Goal: Task Accomplishment & Management: Use online tool/utility

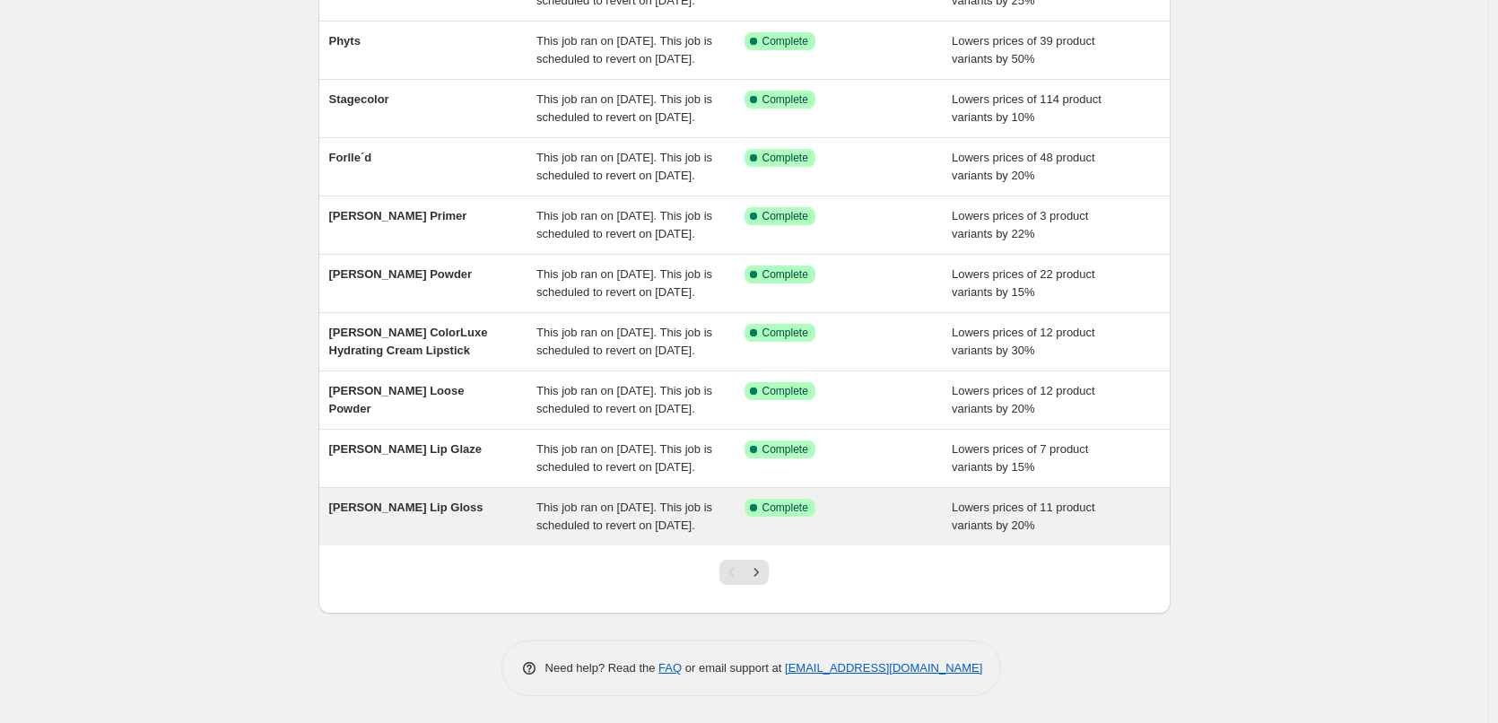
scroll to position [380, 0]
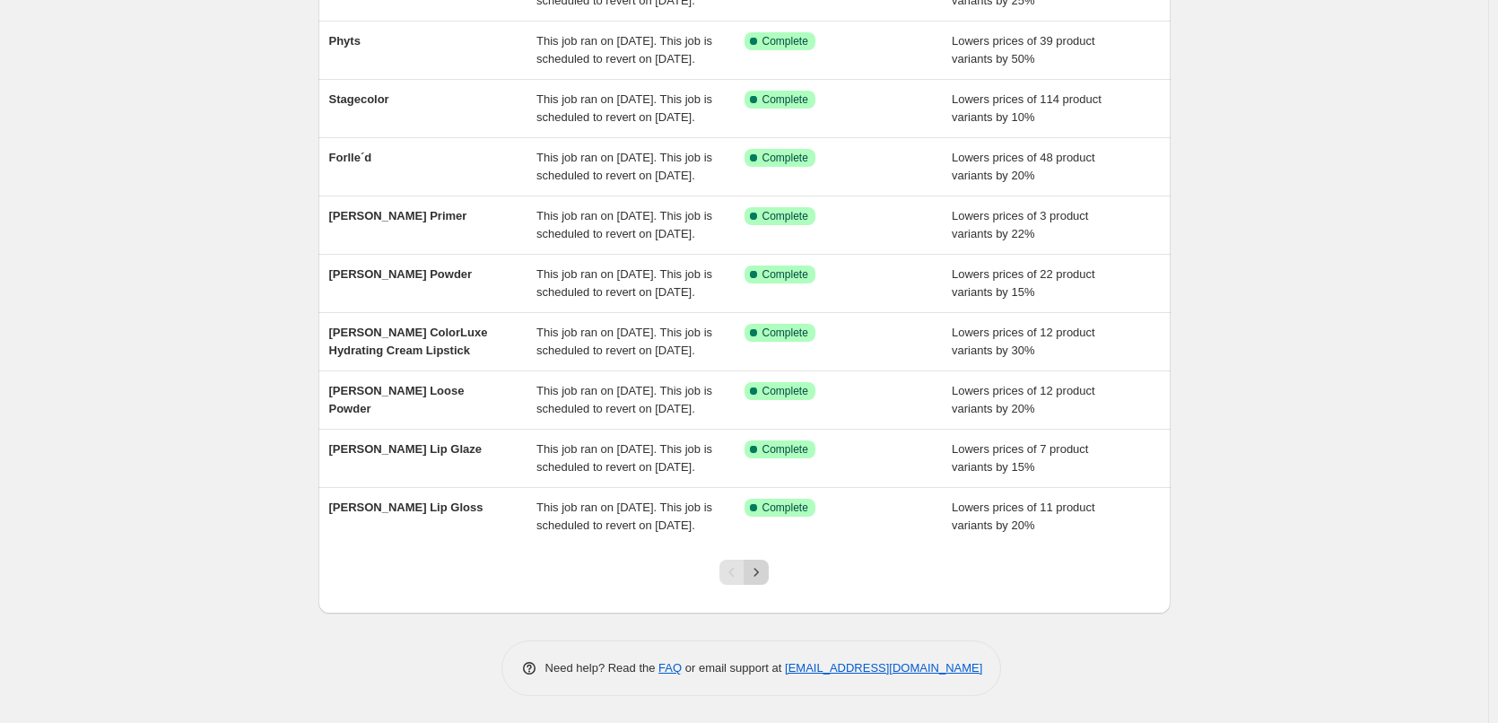
click at [769, 568] on button "Next" at bounding box center [756, 572] width 25 height 25
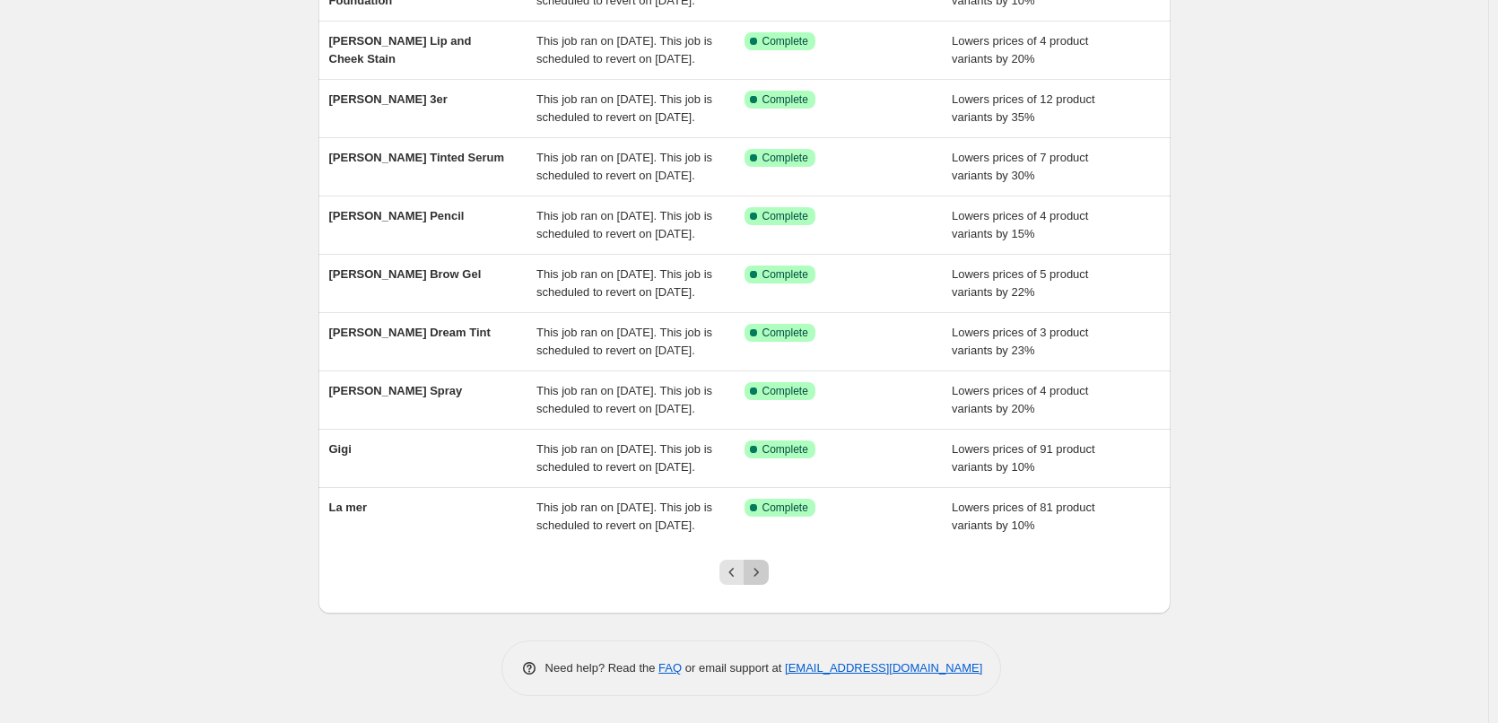
click at [769, 568] on button "Next" at bounding box center [756, 572] width 25 height 25
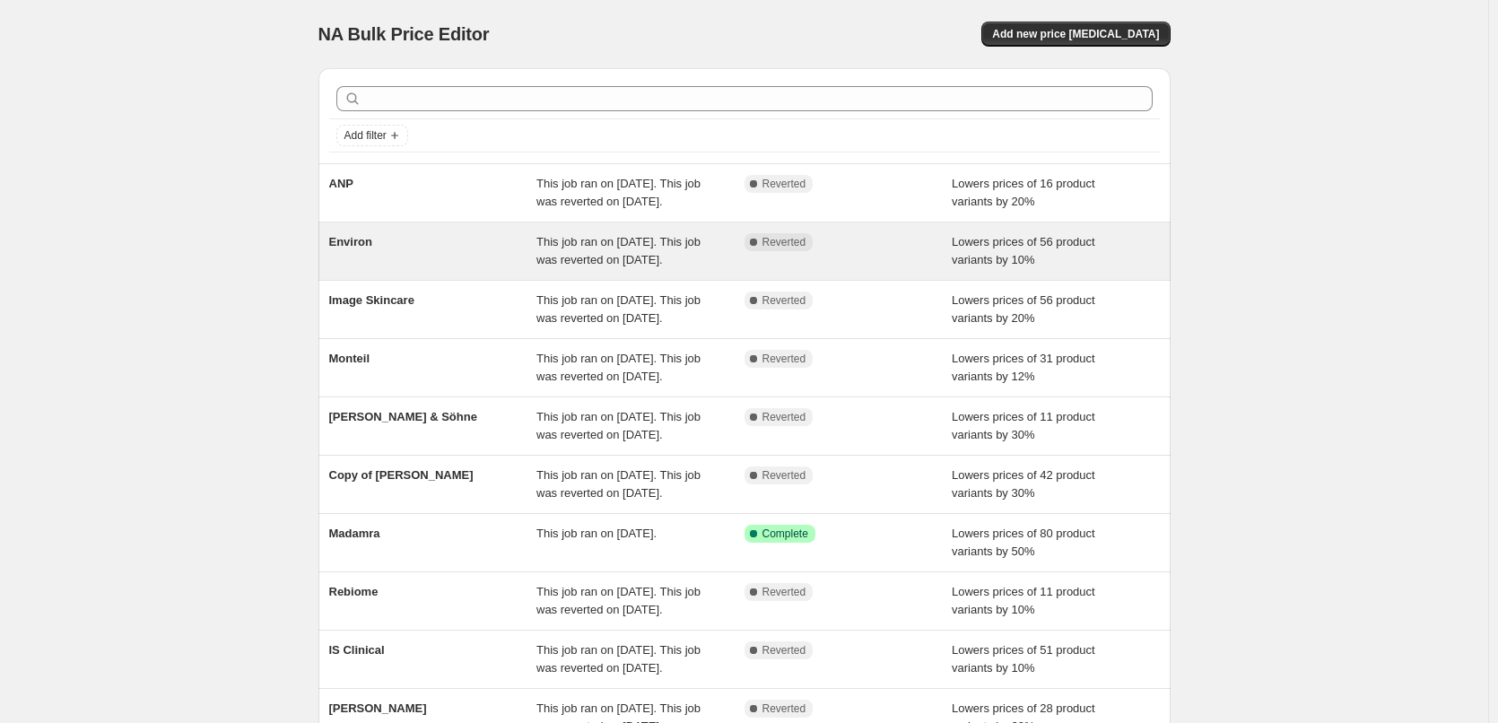
click at [362, 249] on span "Environ" at bounding box center [350, 241] width 43 height 13
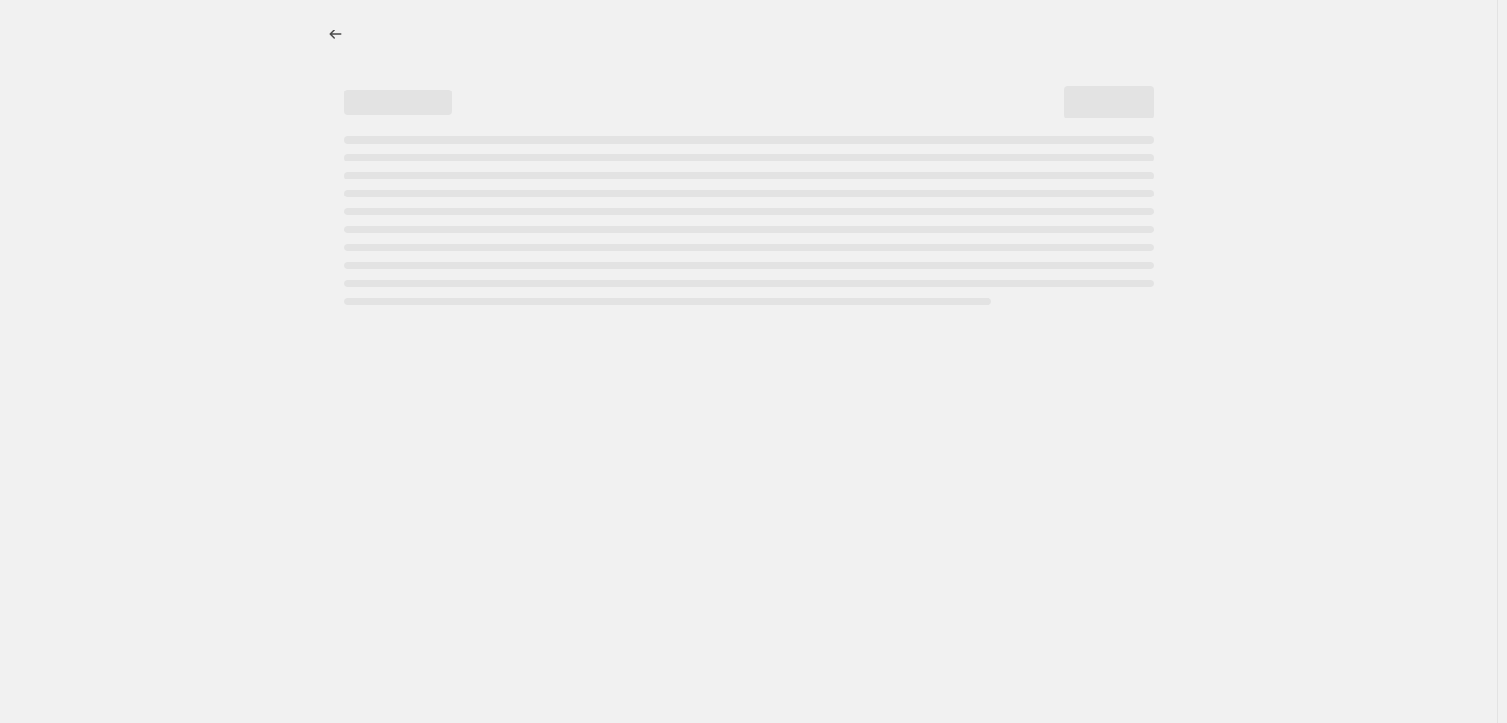
select select "percentage"
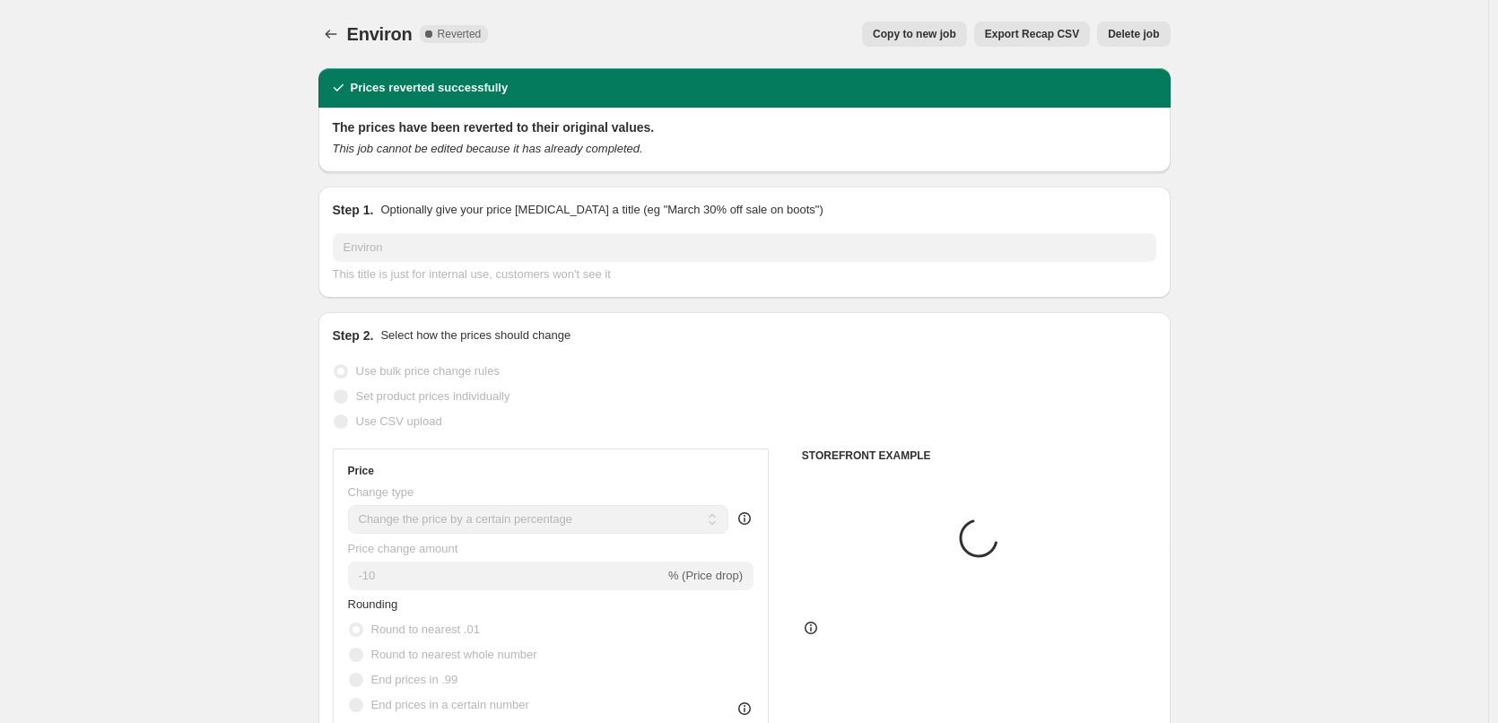
click at [934, 44] on button "Copy to new job" at bounding box center [914, 34] width 105 height 25
select select "percentage"
select select "vendor"
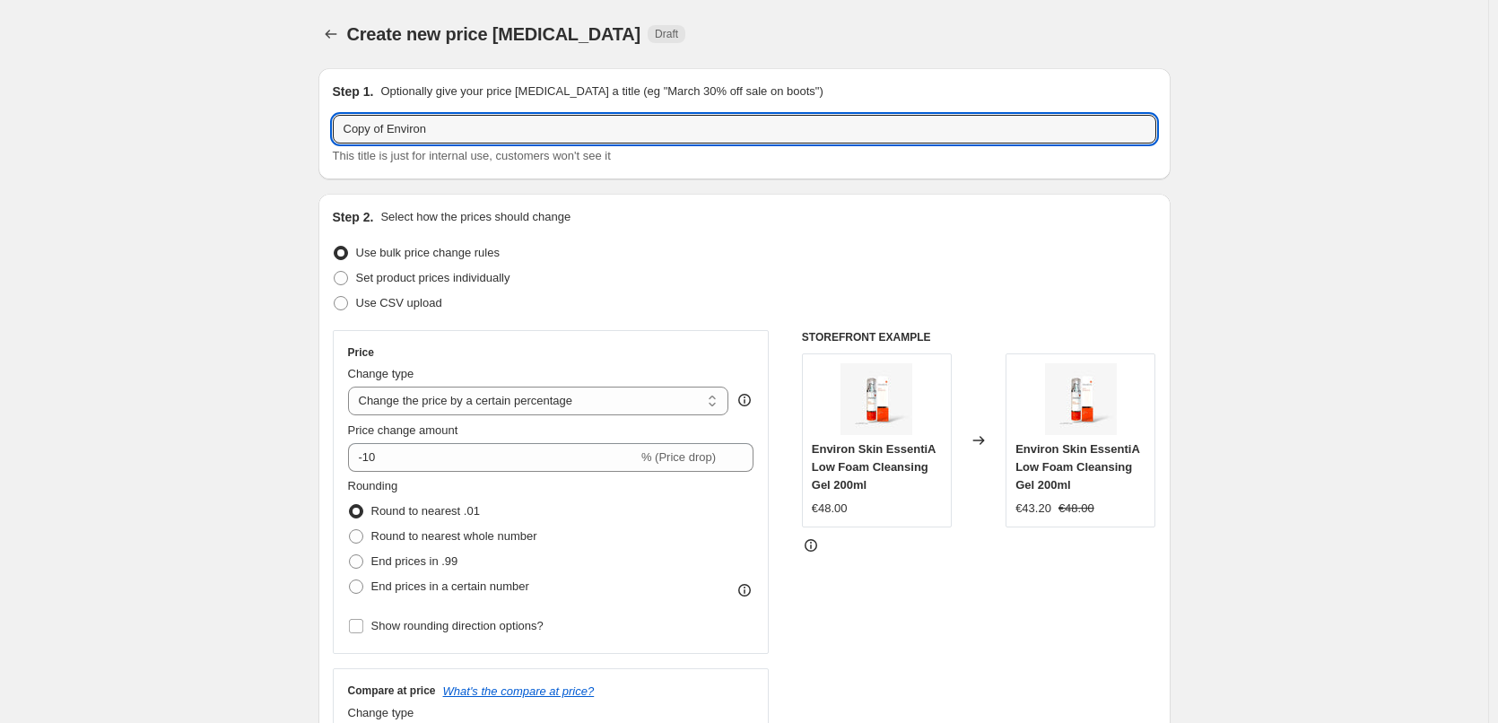
drag, startPoint x: 392, startPoint y: 128, endPoint x: 8, endPoint y: 113, distance: 384.3
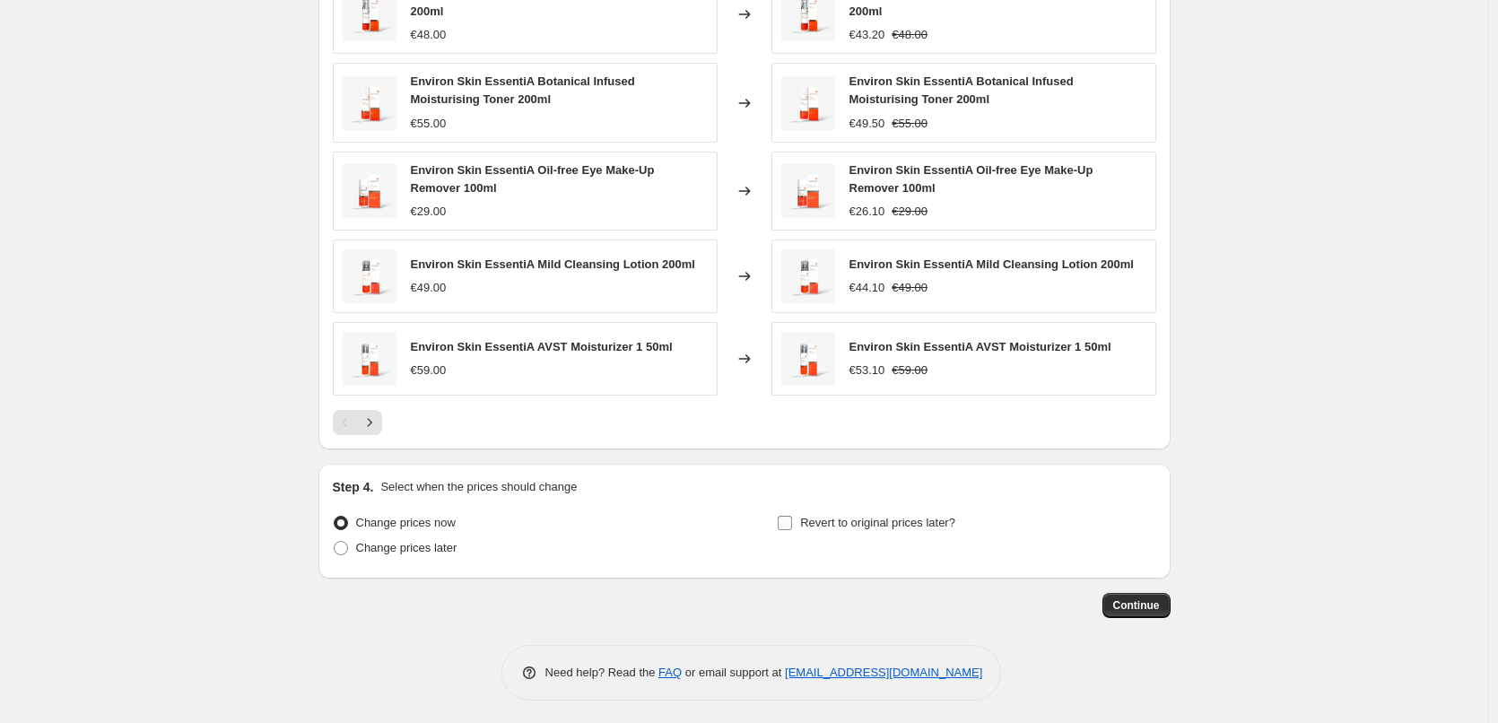
type input "Environ"
click at [884, 529] on label "Revert to original prices later?" at bounding box center [866, 522] width 179 height 25
click at [792, 529] on input "Revert to original prices later?" at bounding box center [785, 523] width 14 height 14
checkbox input "true"
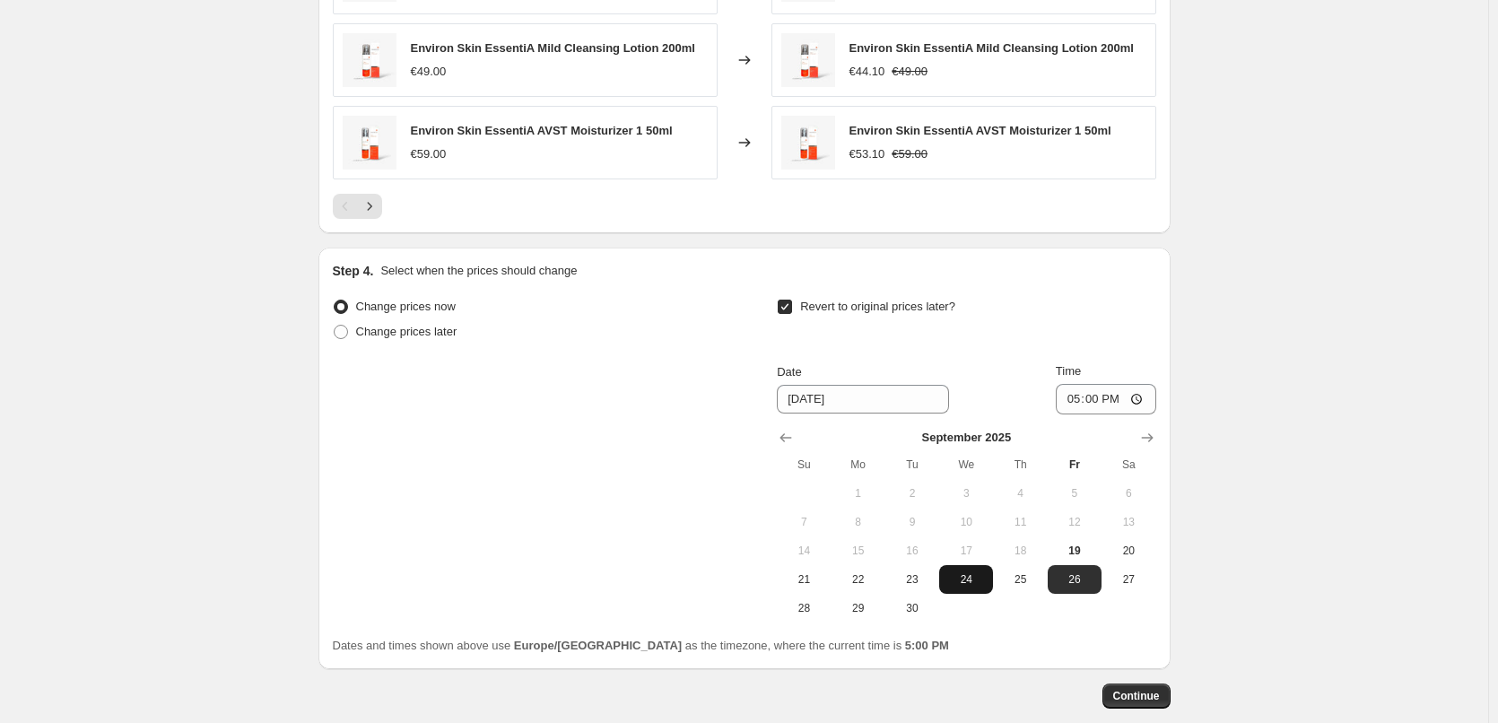
scroll to position [1592, 0]
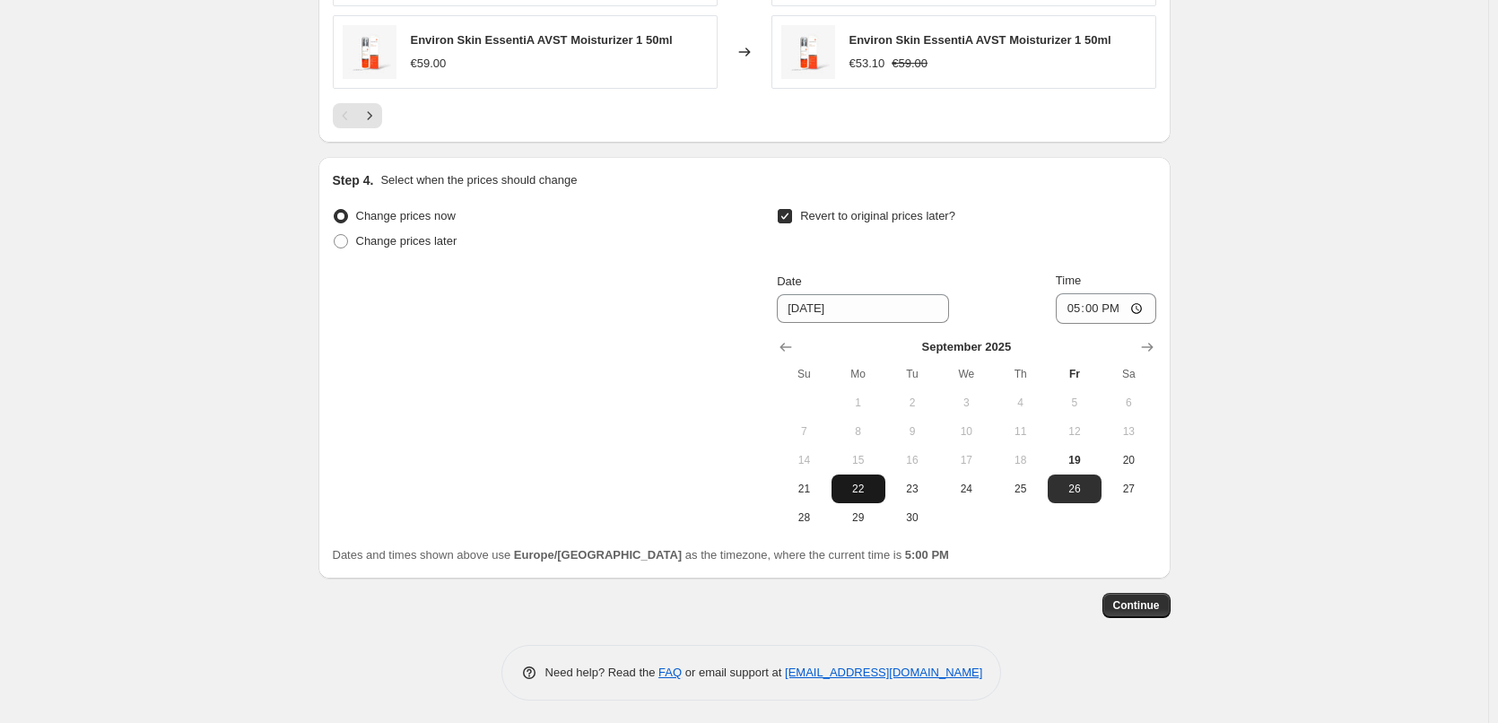
click at [881, 486] on button "22" at bounding box center [859, 489] width 54 height 29
type input "[DATE]"
click at [1071, 302] on input "17:00" at bounding box center [1106, 308] width 100 height 31
type input "03:00"
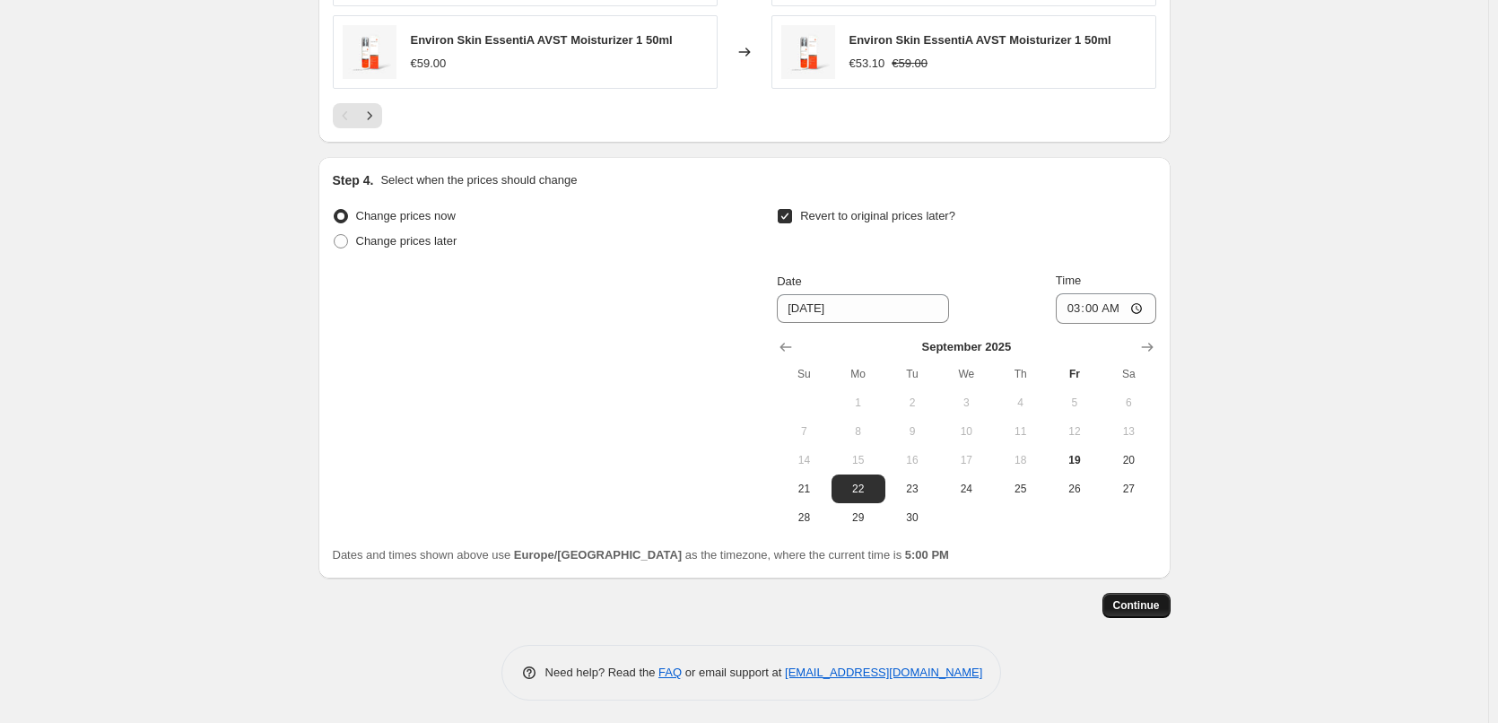
click at [1147, 606] on span "Continue" at bounding box center [1136, 605] width 47 height 14
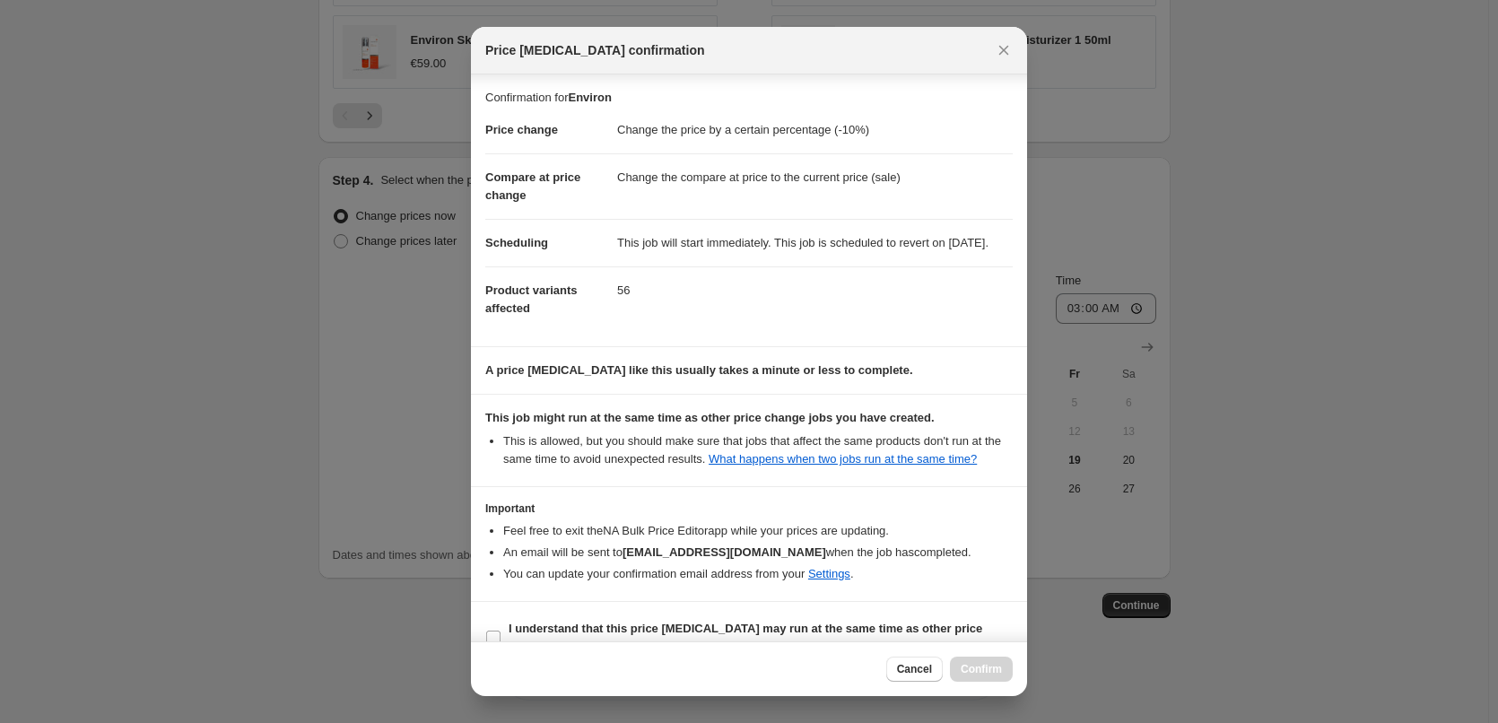
scroll to position [50, 0]
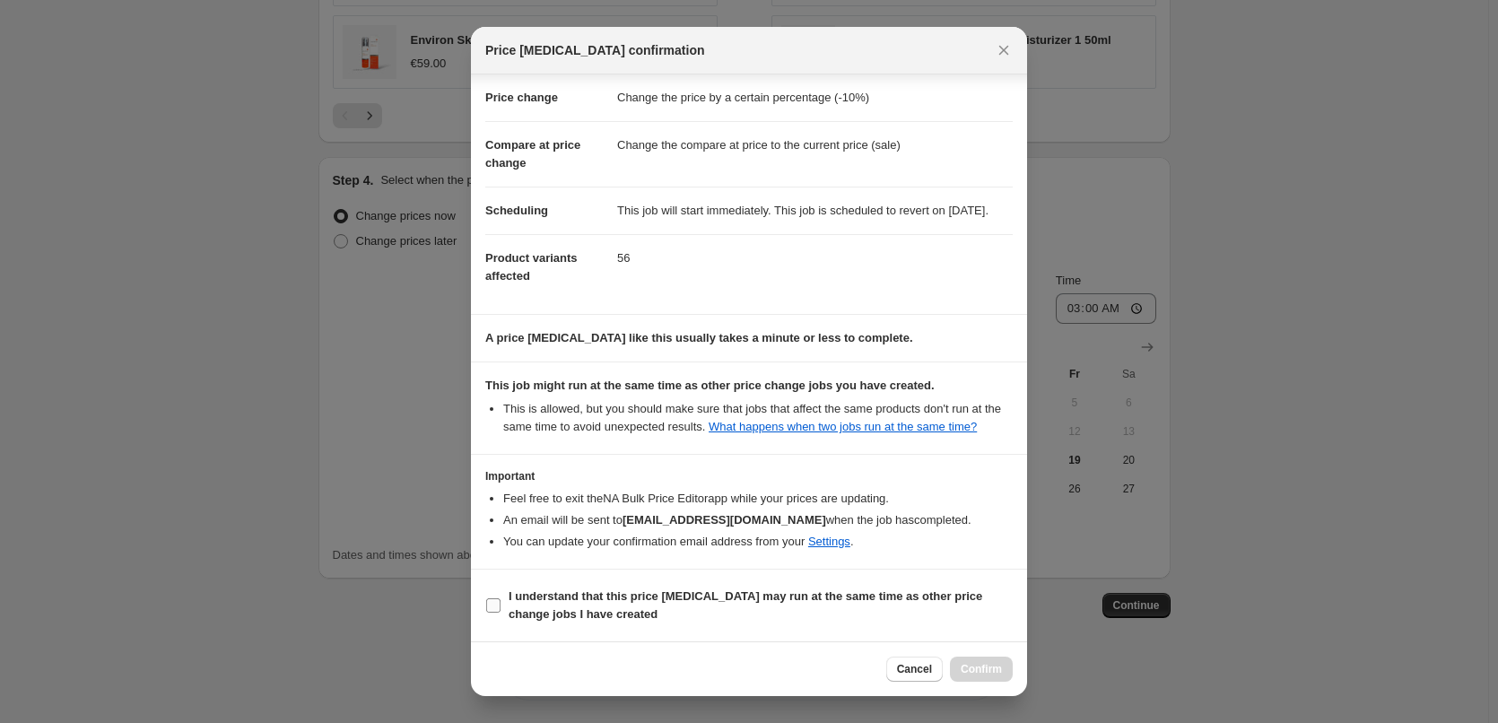
click at [556, 611] on b "I understand that this price [MEDICAL_DATA] may run at the same time as other p…" at bounding box center [746, 604] width 474 height 31
click at [501, 611] on input "I understand that this price [MEDICAL_DATA] may run at the same time as other p…" at bounding box center [493, 605] width 14 height 14
checkbox input "true"
click at [988, 664] on span "Confirm" at bounding box center [981, 669] width 41 height 14
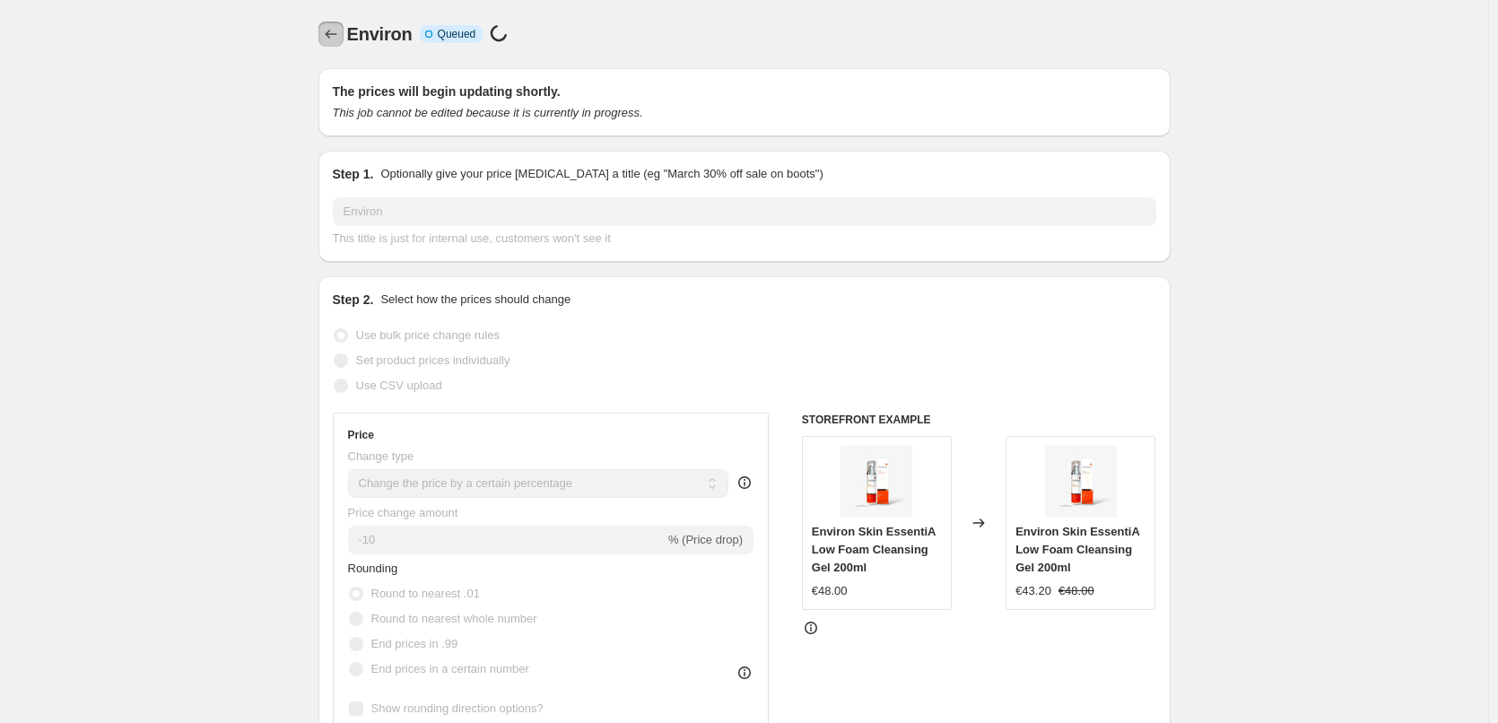
click at [336, 29] on icon "Price change jobs" at bounding box center [331, 34] width 18 height 18
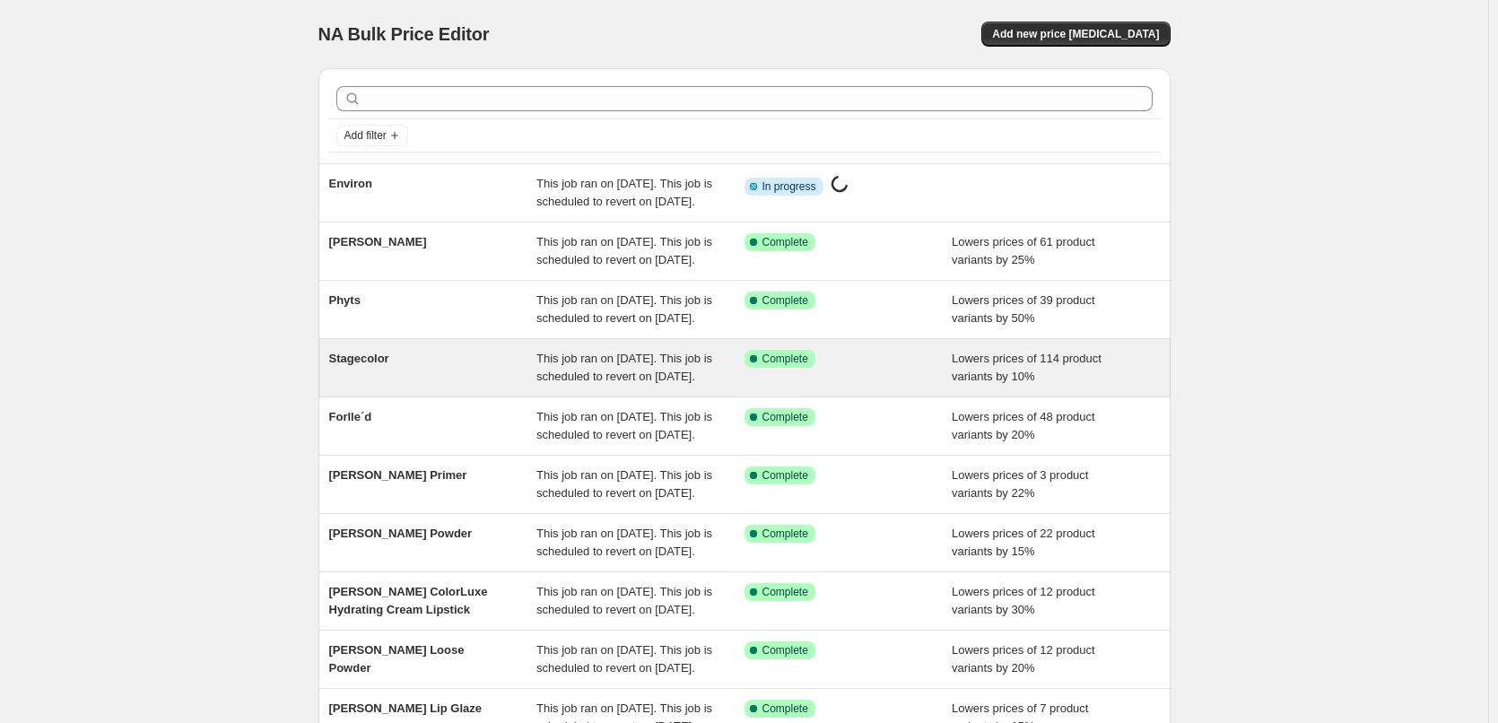
scroll to position [380, 0]
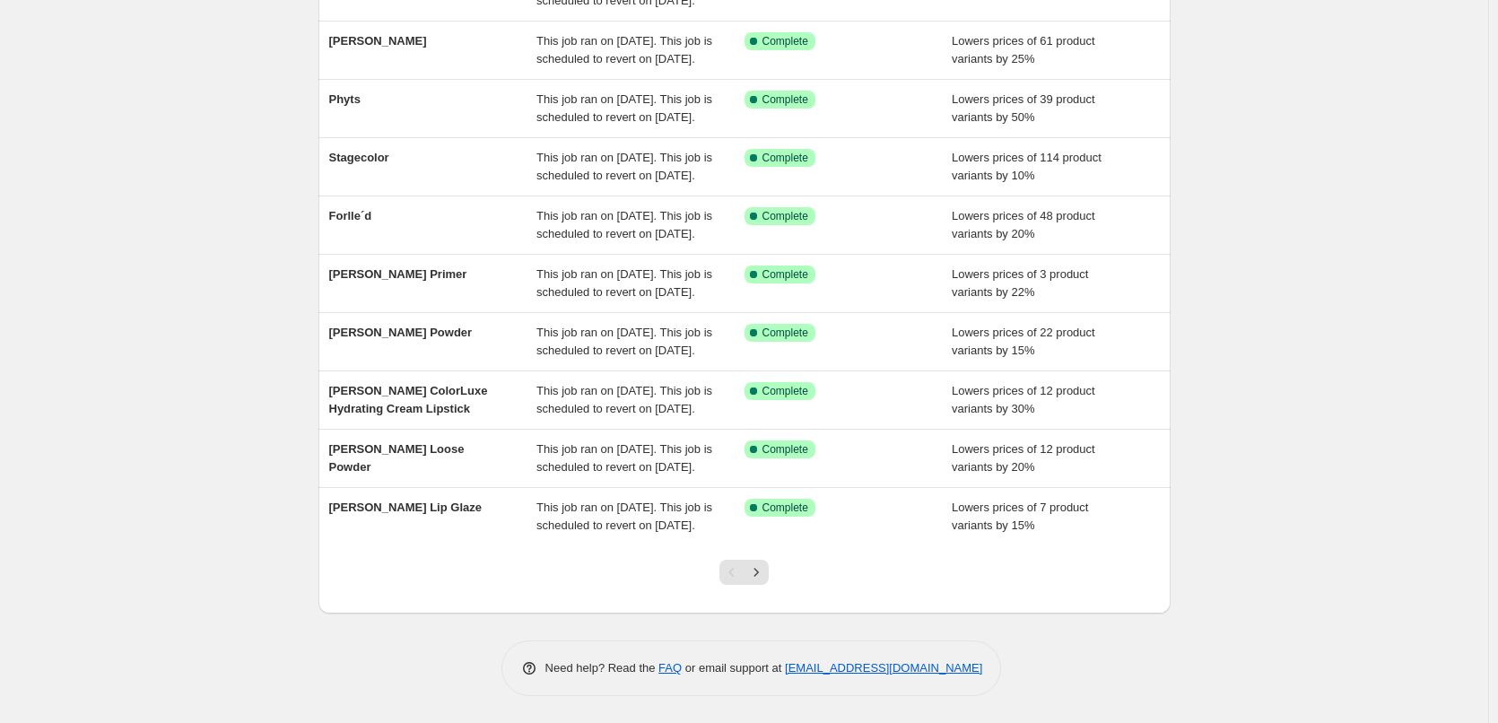
click at [775, 564] on div at bounding box center [744, 579] width 73 height 68
click at [769, 564] on button "Next" at bounding box center [756, 572] width 25 height 25
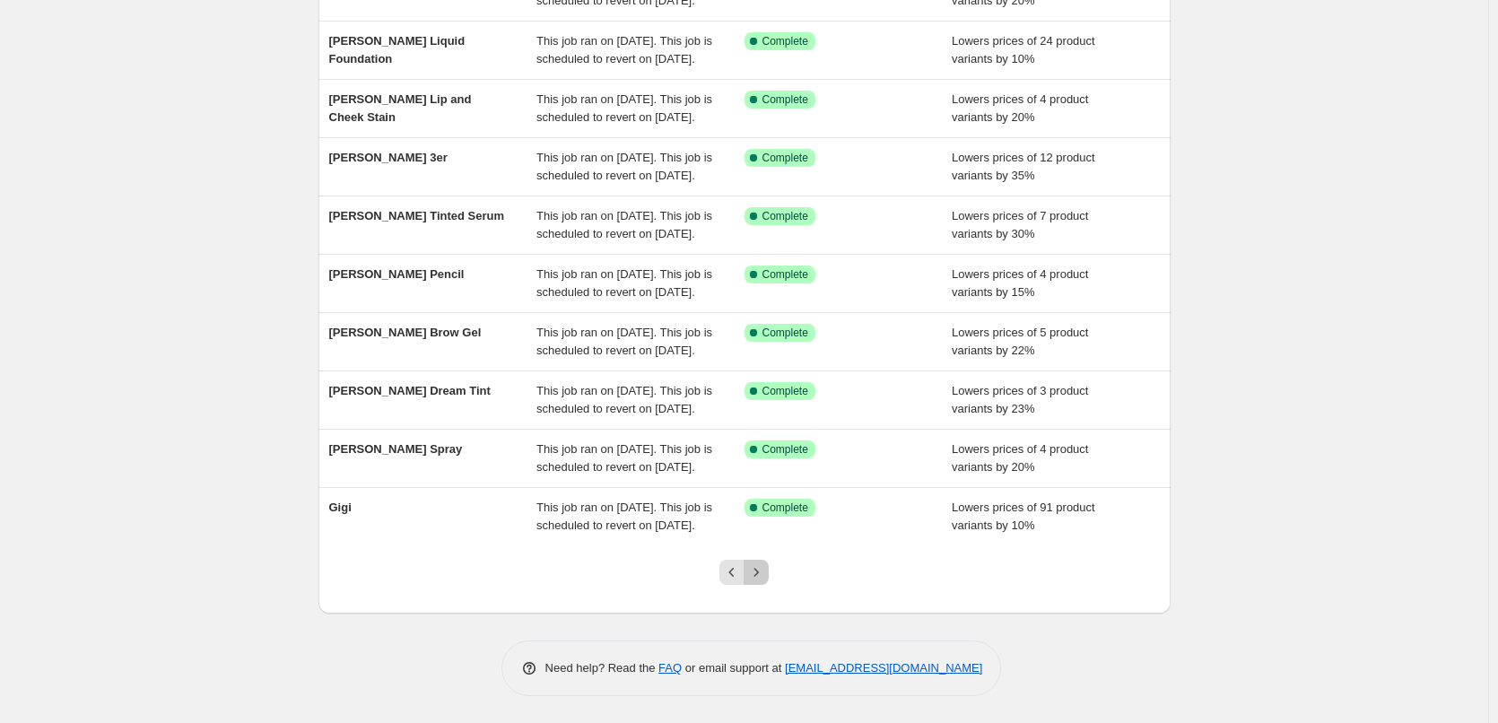
click at [765, 569] on icon "Next" at bounding box center [756, 572] width 18 height 18
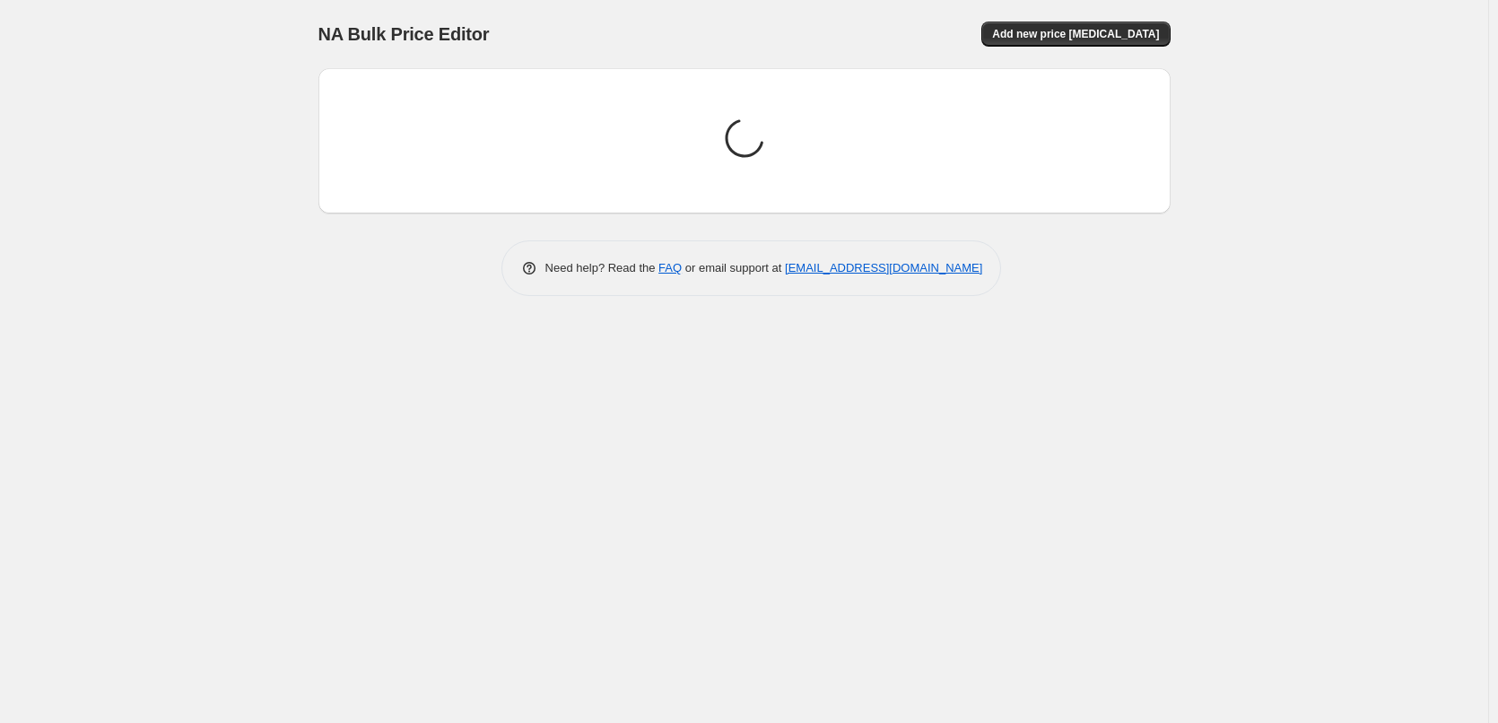
scroll to position [0, 0]
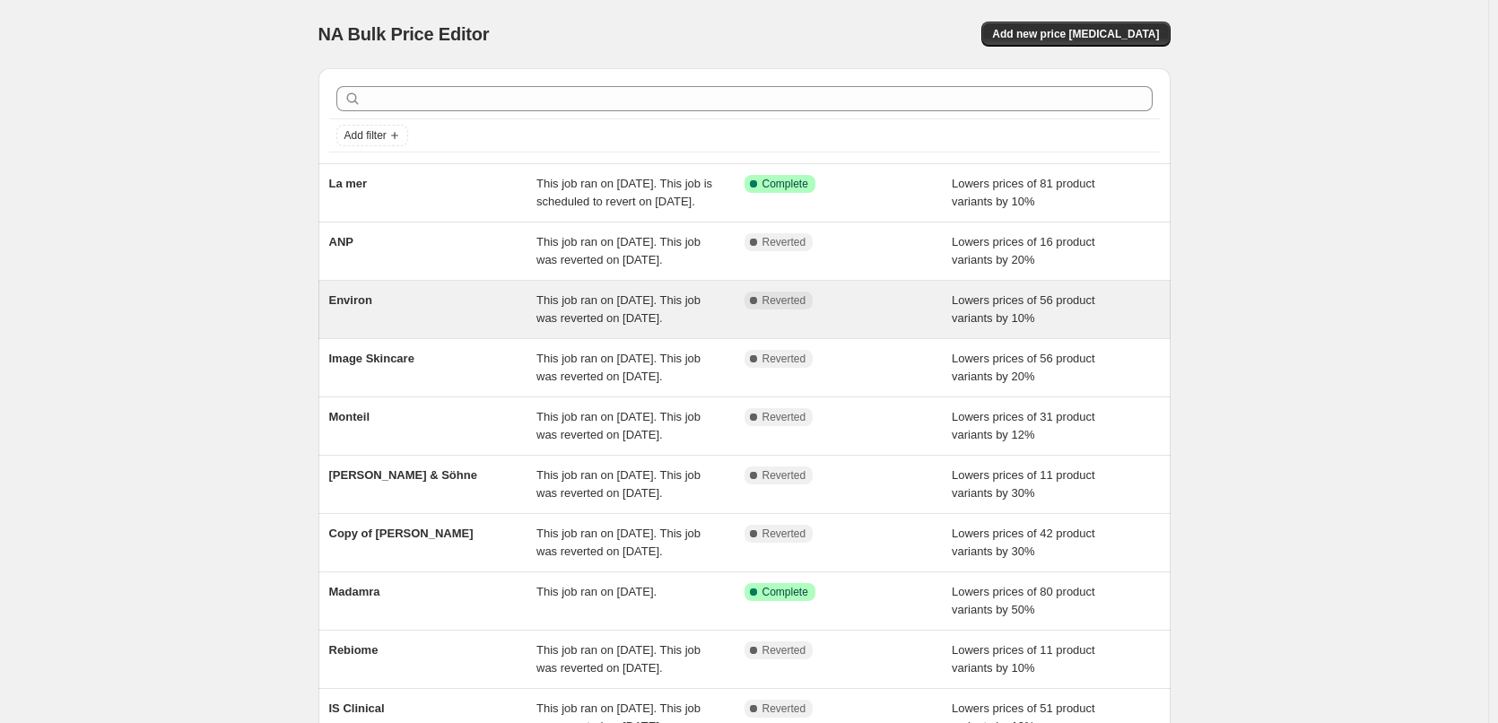
click at [355, 307] on span "Environ" at bounding box center [350, 299] width 43 height 13
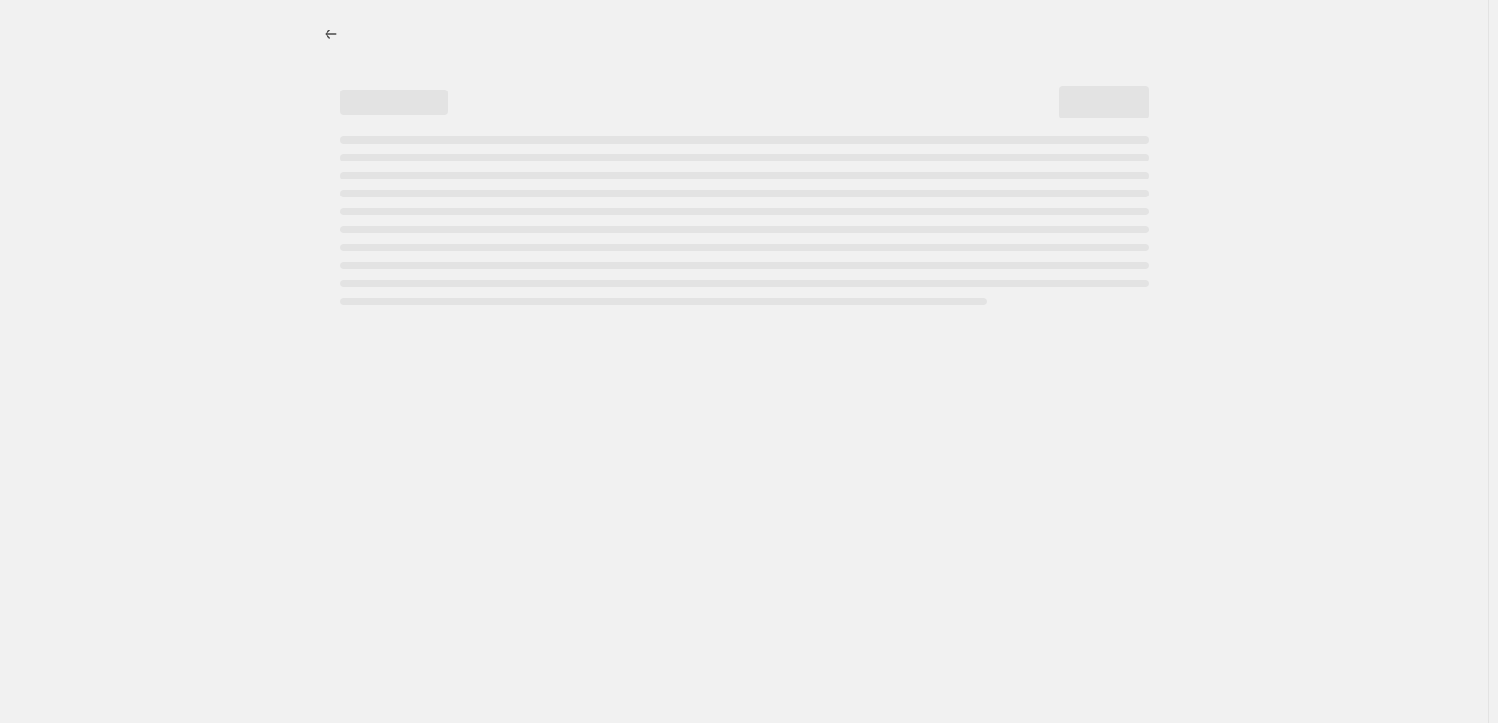
select select "percentage"
select select "vendor"
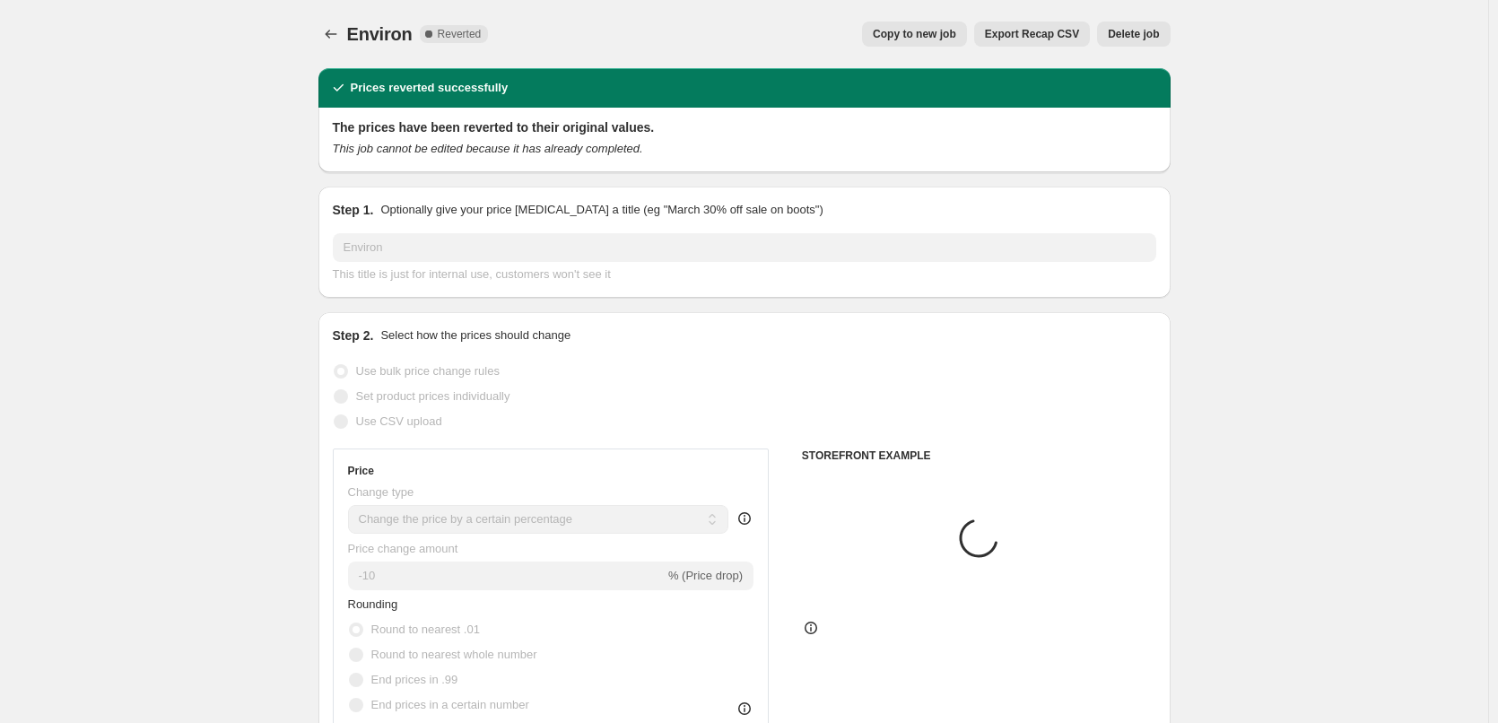
click at [1136, 29] on span "Delete job" at bounding box center [1133, 34] width 51 height 14
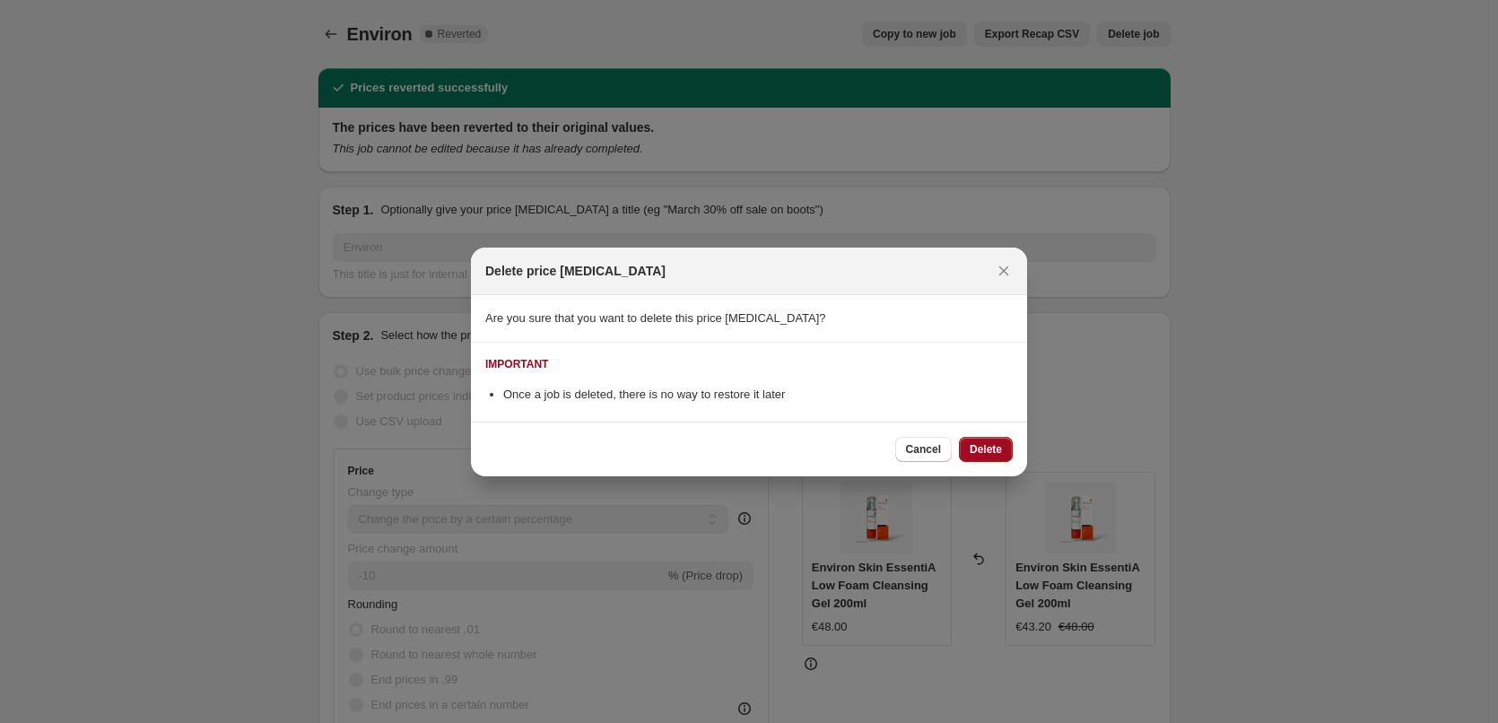
click at [983, 448] on span "Delete" at bounding box center [986, 449] width 32 height 14
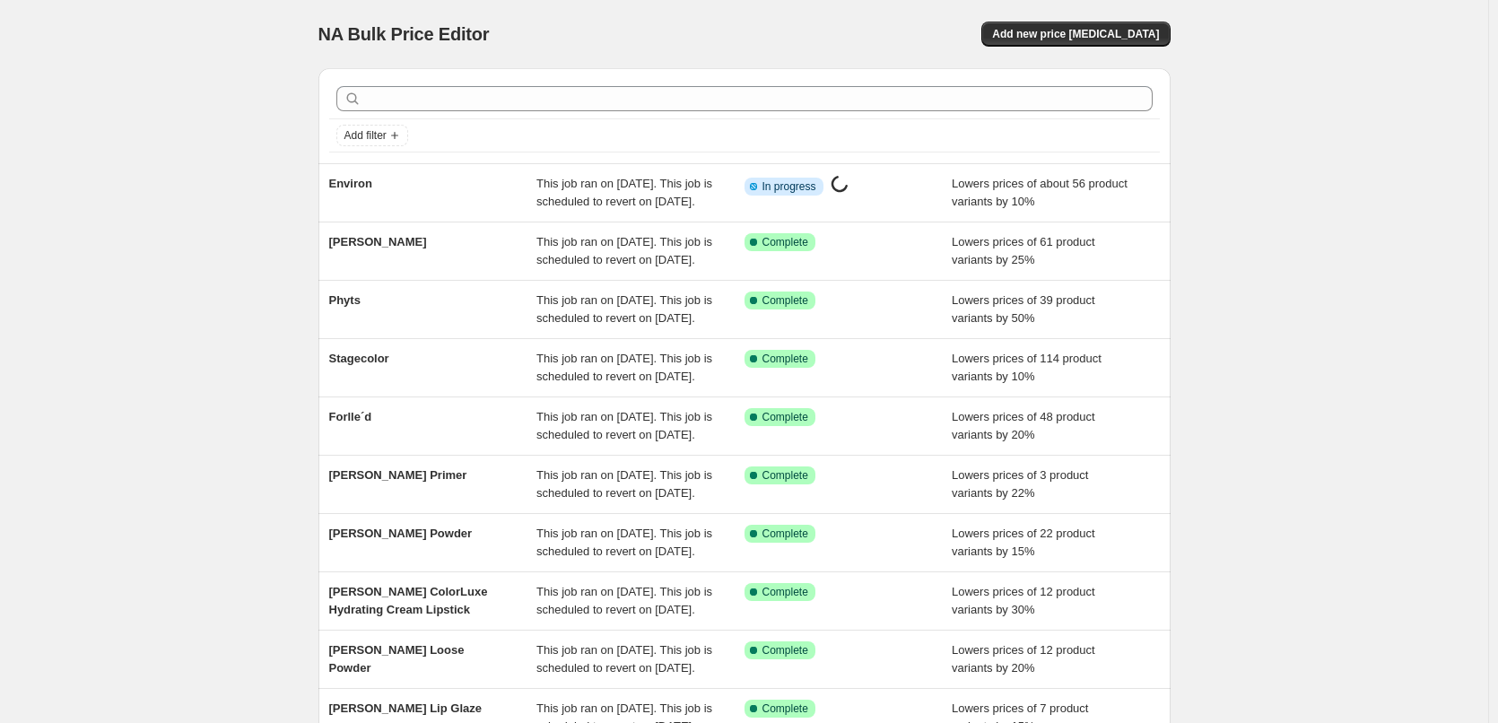
scroll to position [380, 0]
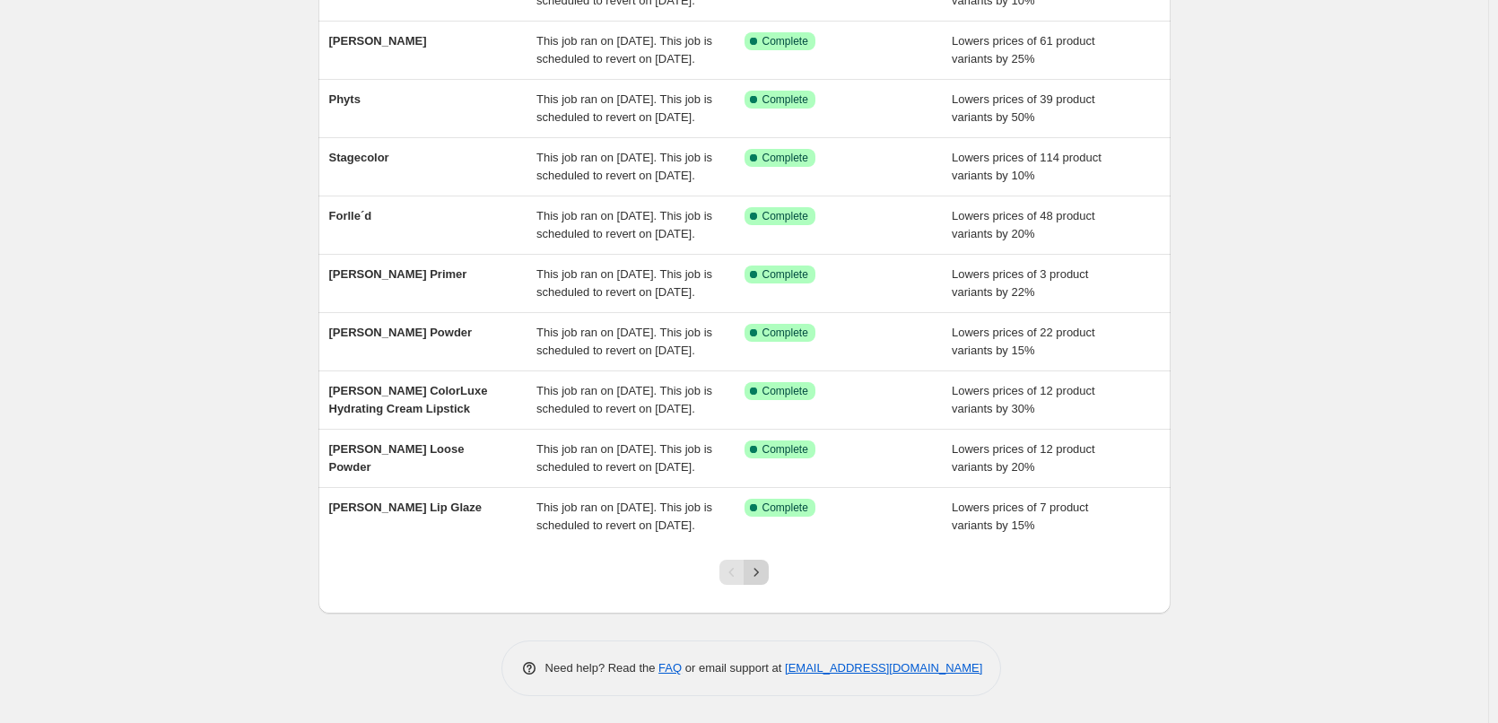
click at [769, 570] on button "Next" at bounding box center [756, 572] width 25 height 25
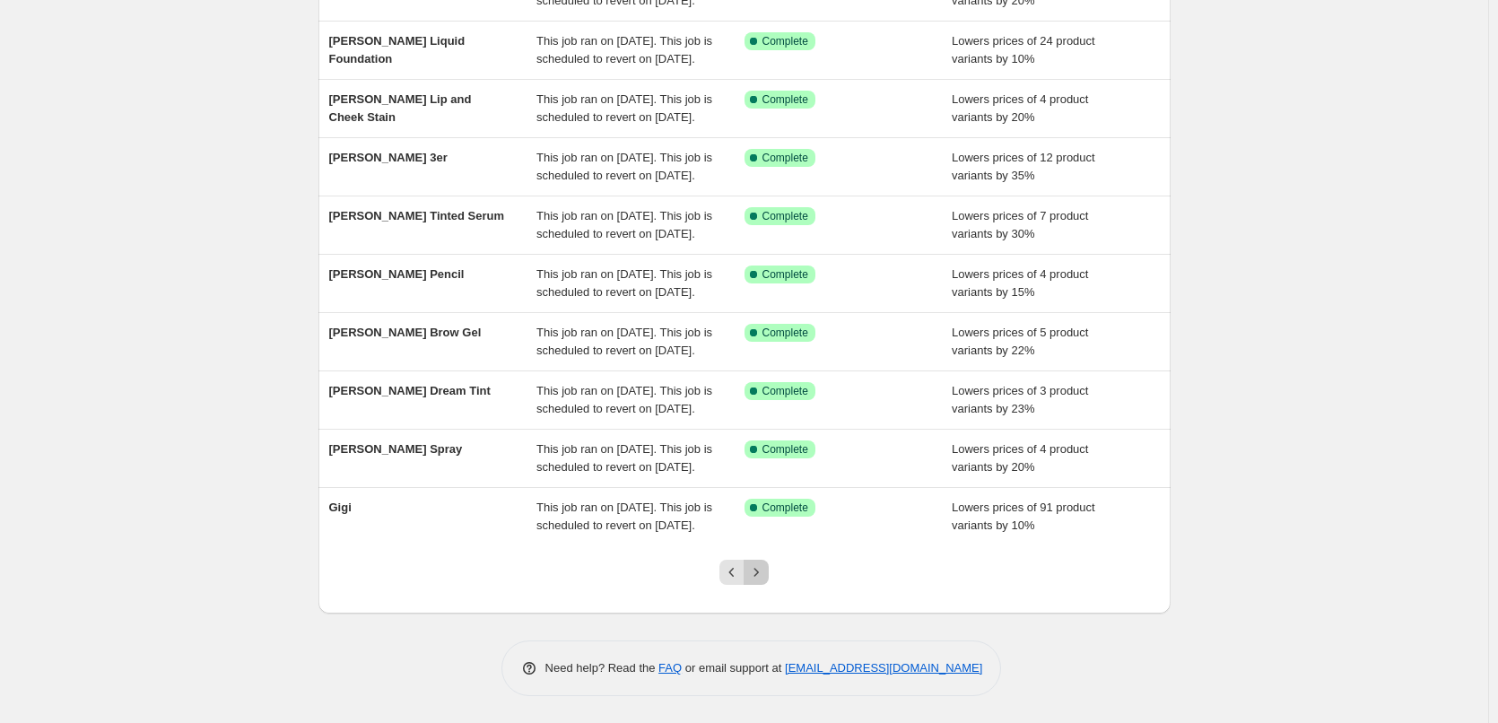
click at [765, 564] on icon "Next" at bounding box center [756, 572] width 18 height 18
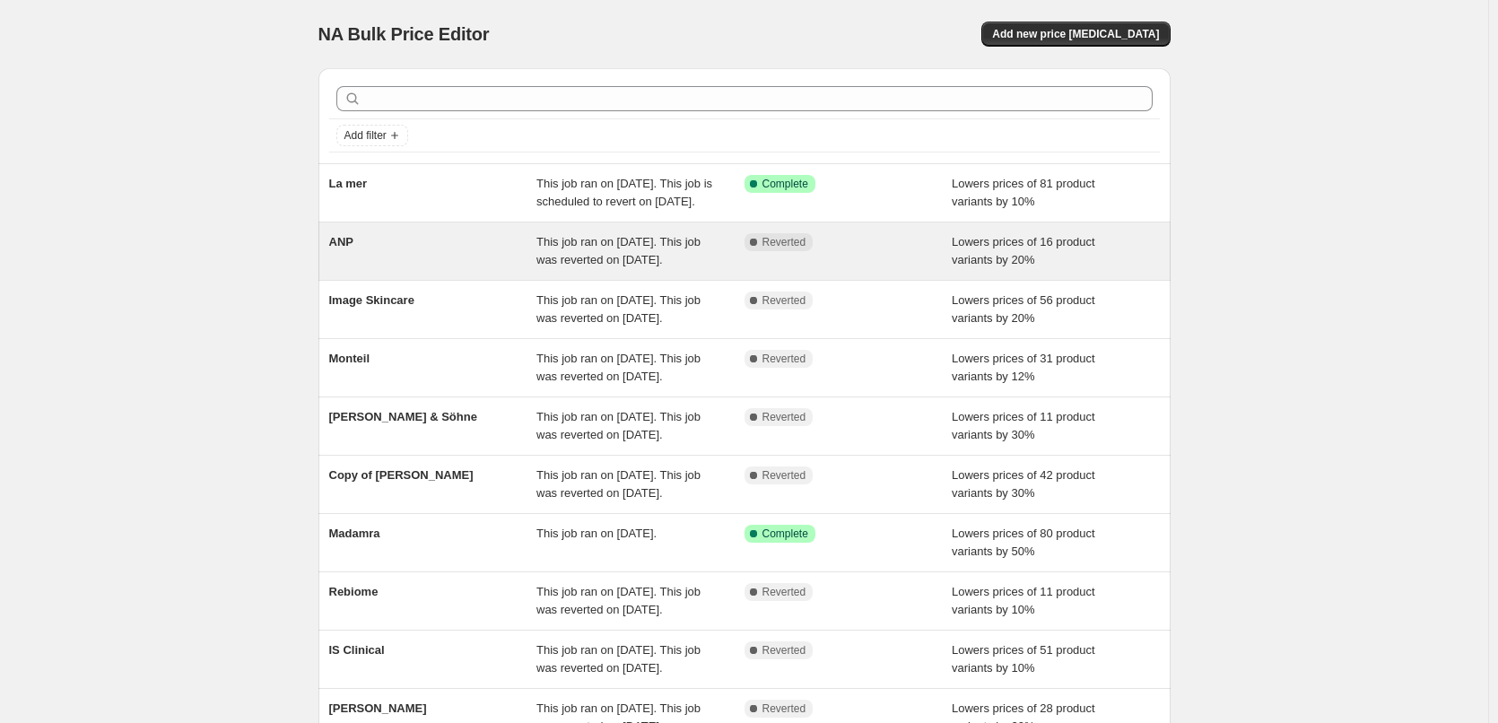
click at [416, 269] on div "ANP" at bounding box center [433, 251] width 208 height 36
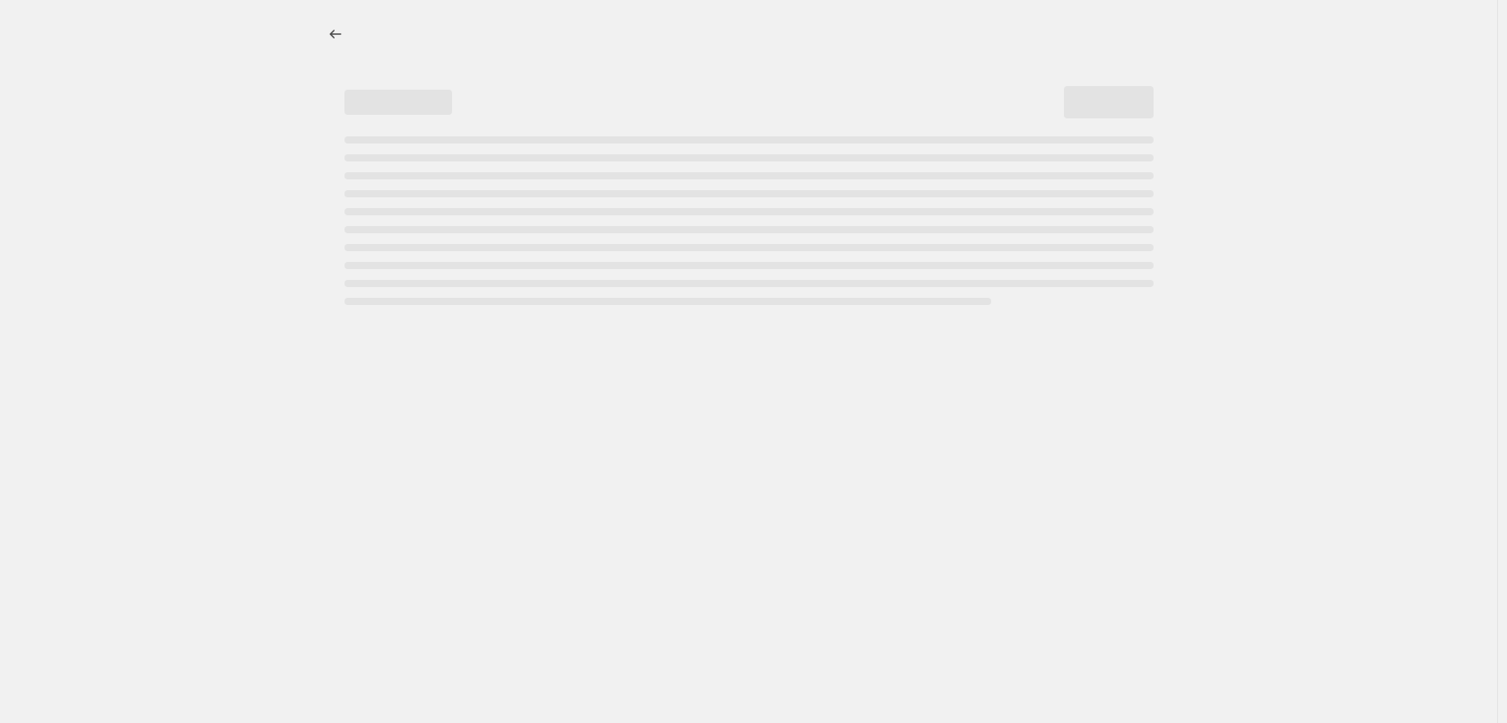
select select "percentage"
select select "vendor"
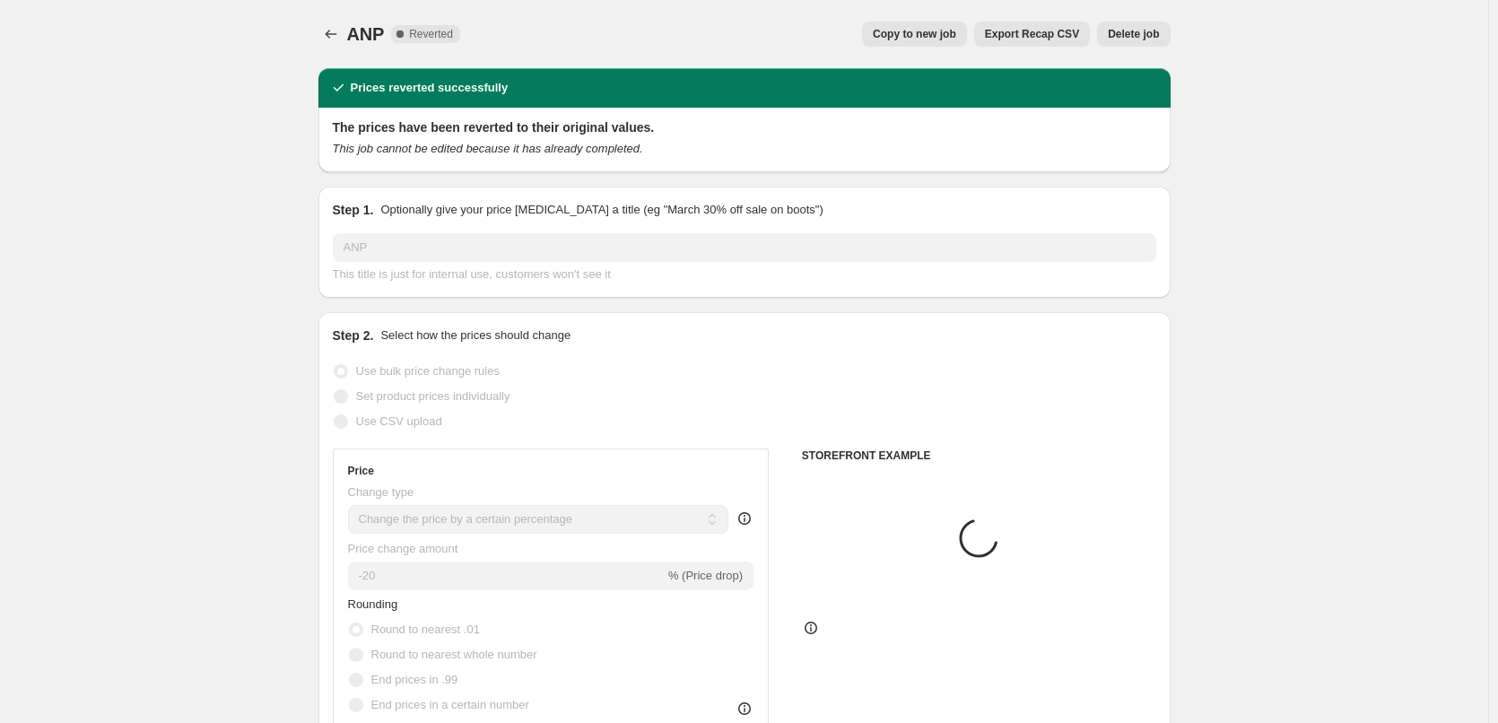
click at [907, 36] on span "Copy to new job" at bounding box center [914, 34] width 83 height 14
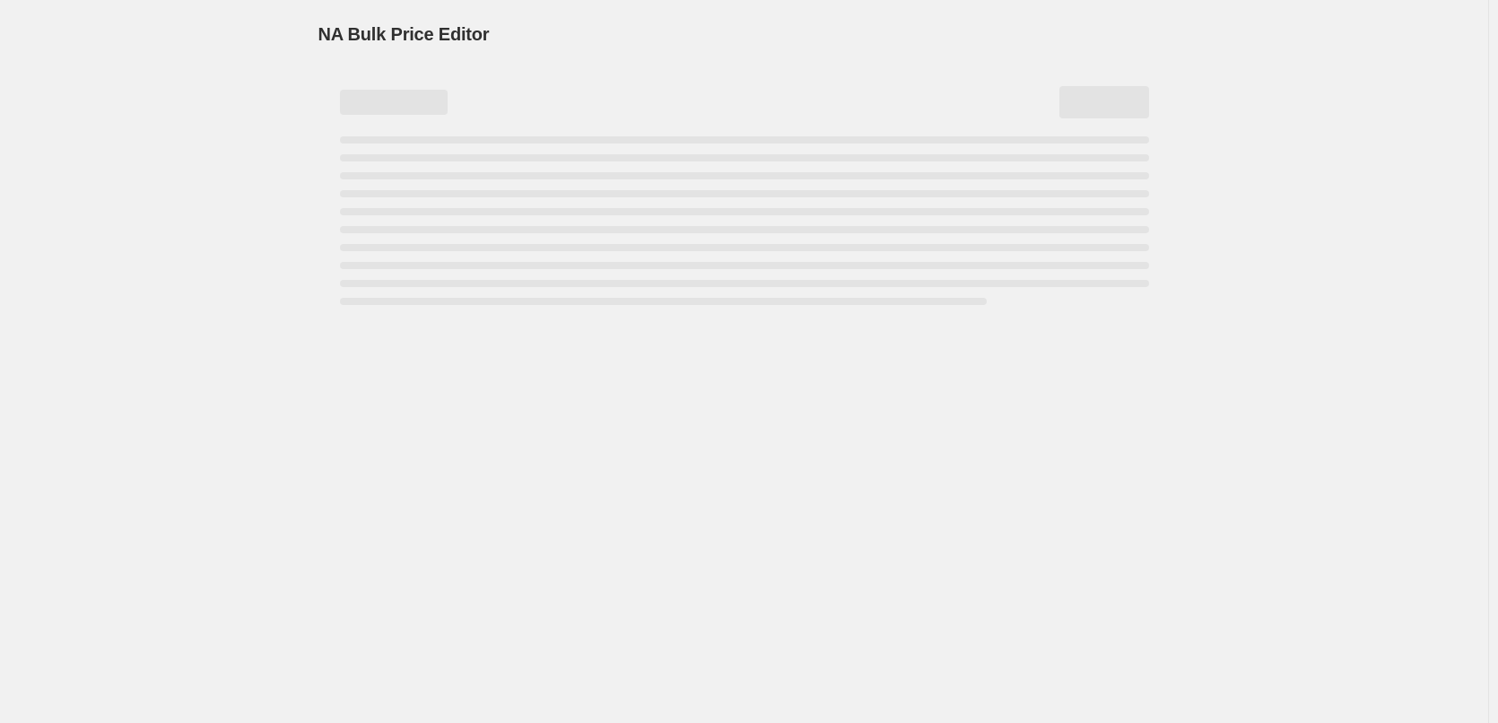
select select "percentage"
select select "vendor"
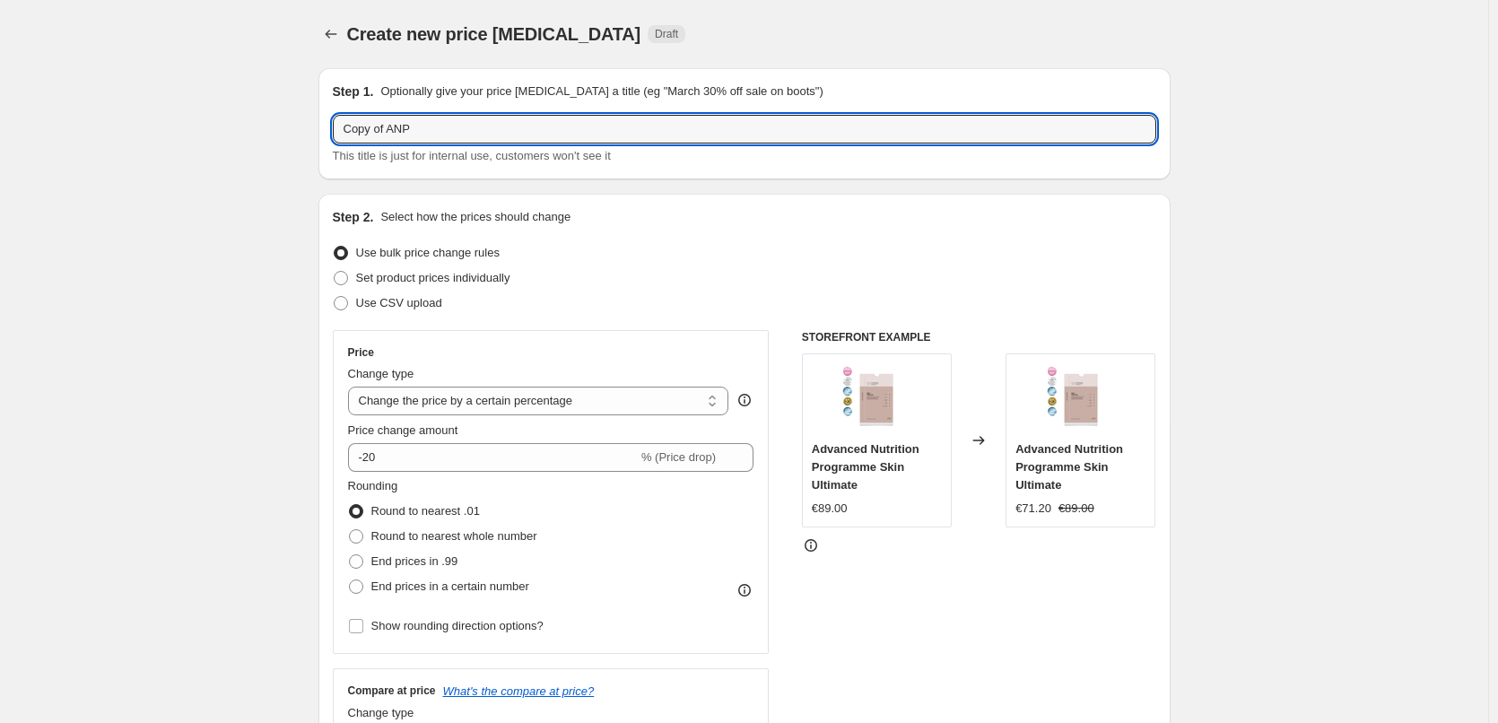
drag, startPoint x: 391, startPoint y: 129, endPoint x: 320, endPoint y: 134, distance: 71.0
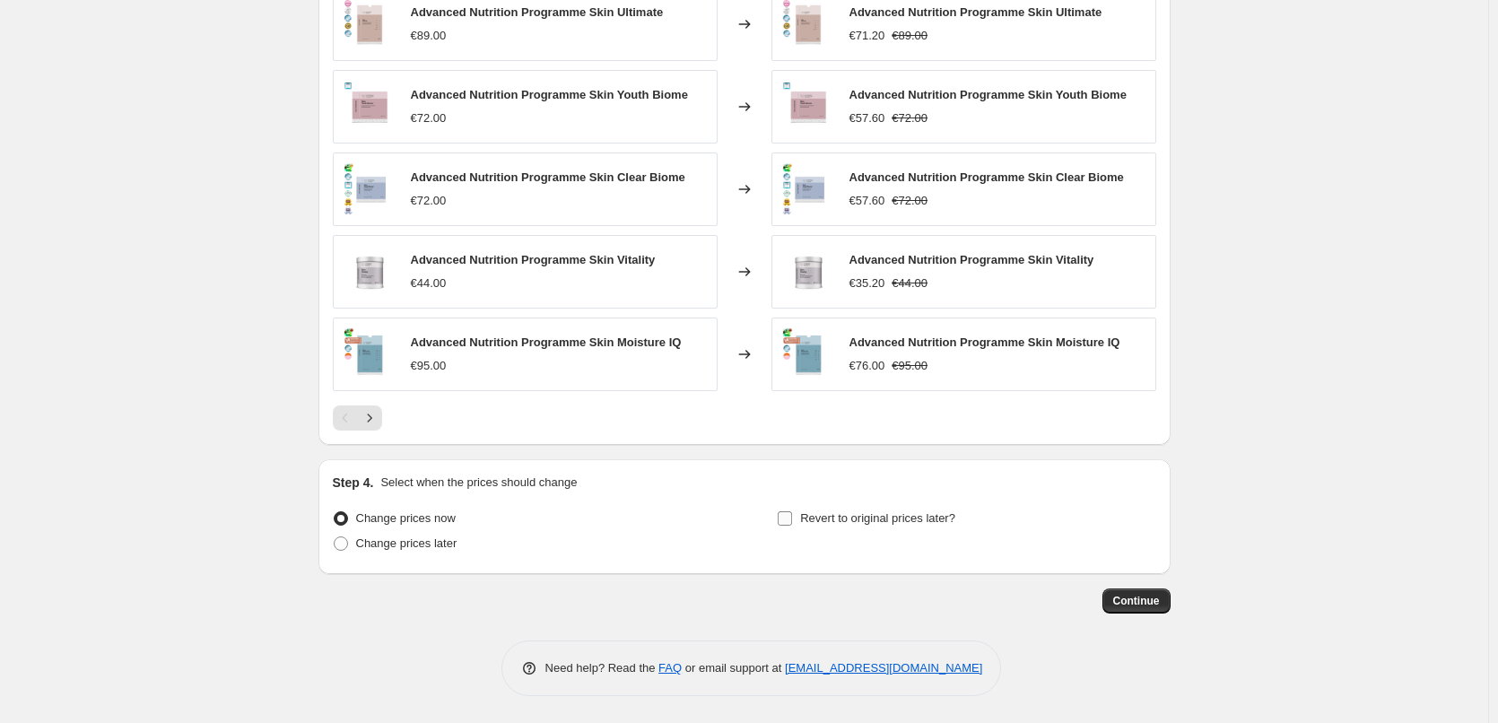
type input "ANP"
click at [800, 513] on label "Revert to original prices later?" at bounding box center [866, 518] width 179 height 25
click at [792, 513] on input "Revert to original prices later?" at bounding box center [785, 518] width 14 height 14
checkbox input "true"
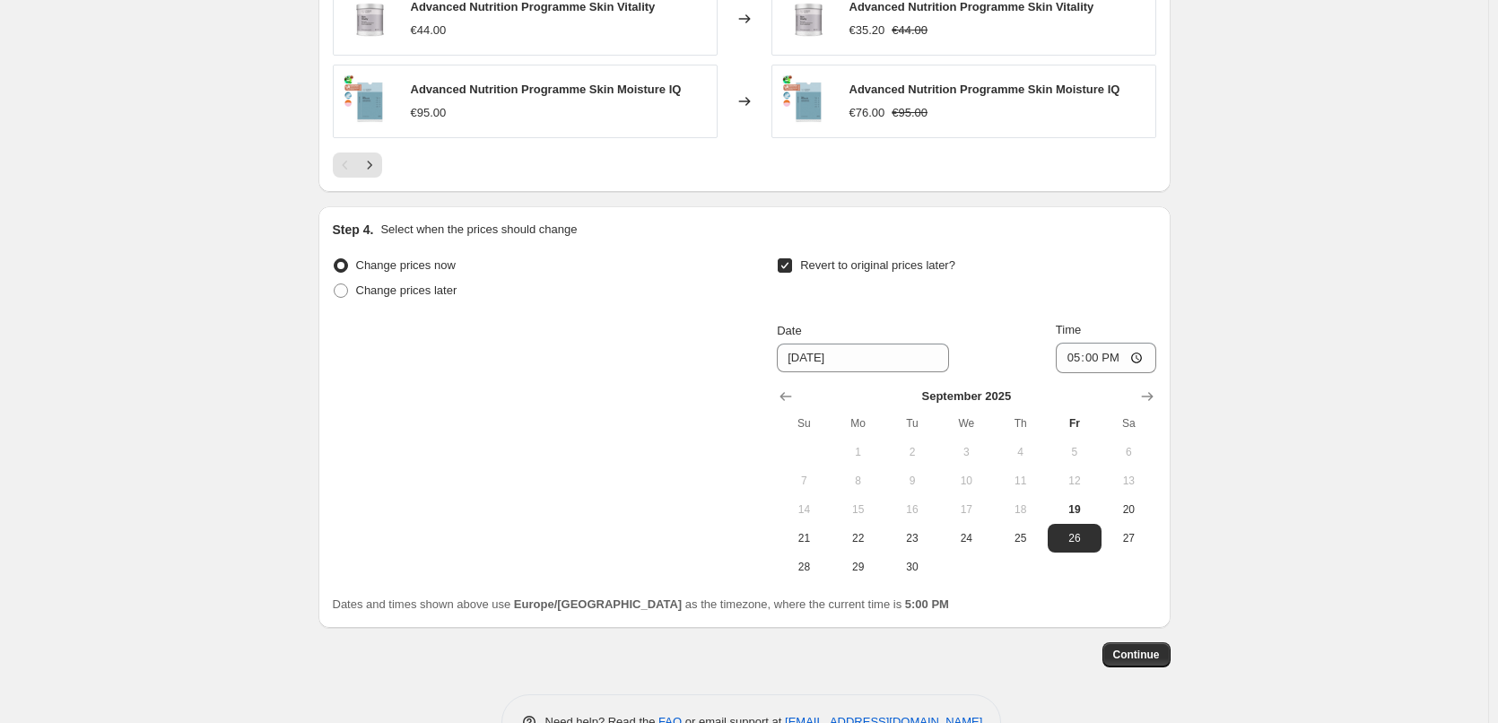
scroll to position [1580, 0]
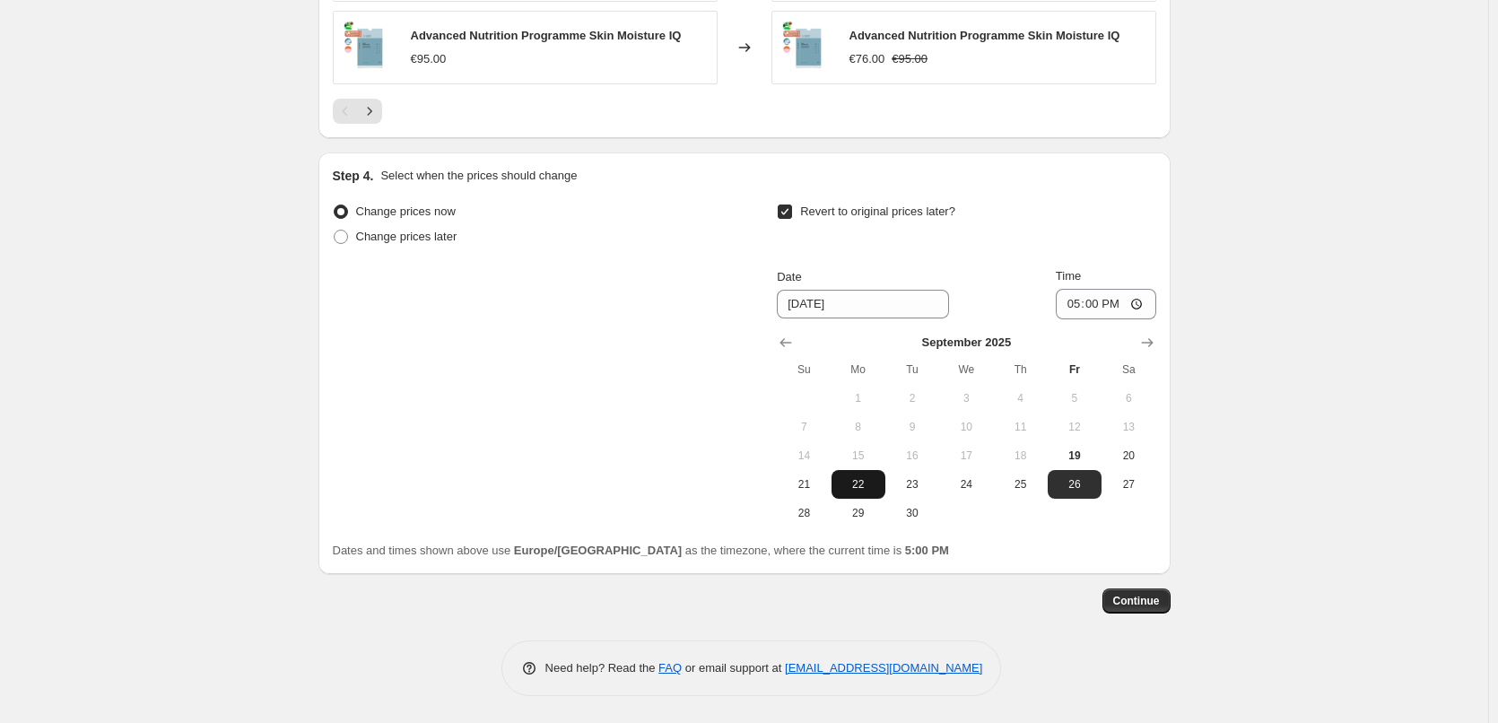
click at [855, 489] on span "22" at bounding box center [858, 484] width 39 height 14
type input "[DATE]"
click at [1074, 303] on input "17:00" at bounding box center [1106, 304] width 100 height 31
type input "03:00"
click at [1146, 609] on button "Continue" at bounding box center [1137, 601] width 68 height 25
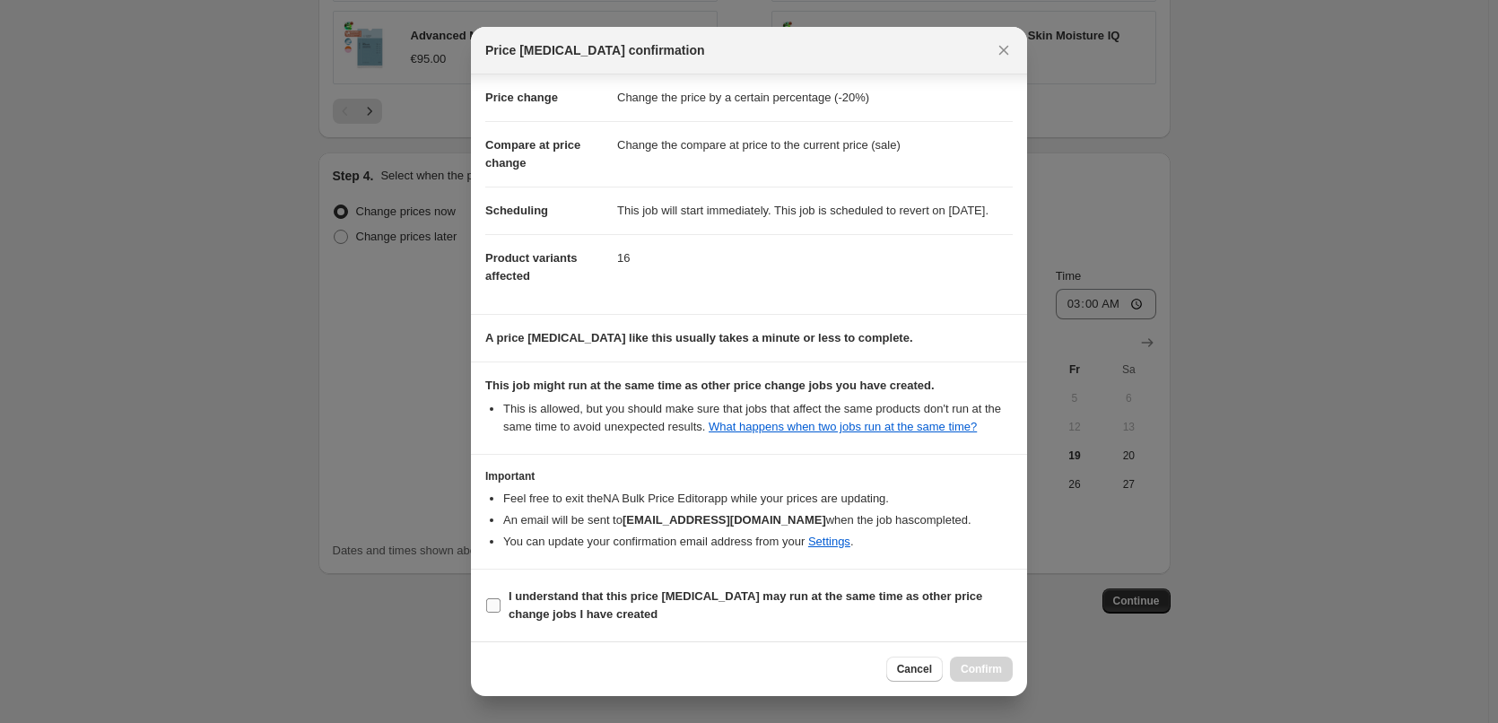
scroll to position [50, 0]
click at [602, 595] on b "I understand that this price [MEDICAL_DATA] may run at the same time as other p…" at bounding box center [746, 604] width 474 height 31
click at [501, 598] on input "I understand that this price [MEDICAL_DATA] may run at the same time as other p…" at bounding box center [493, 605] width 14 height 14
checkbox input "true"
click at [965, 683] on div "Cancel Confirm" at bounding box center [749, 668] width 556 height 55
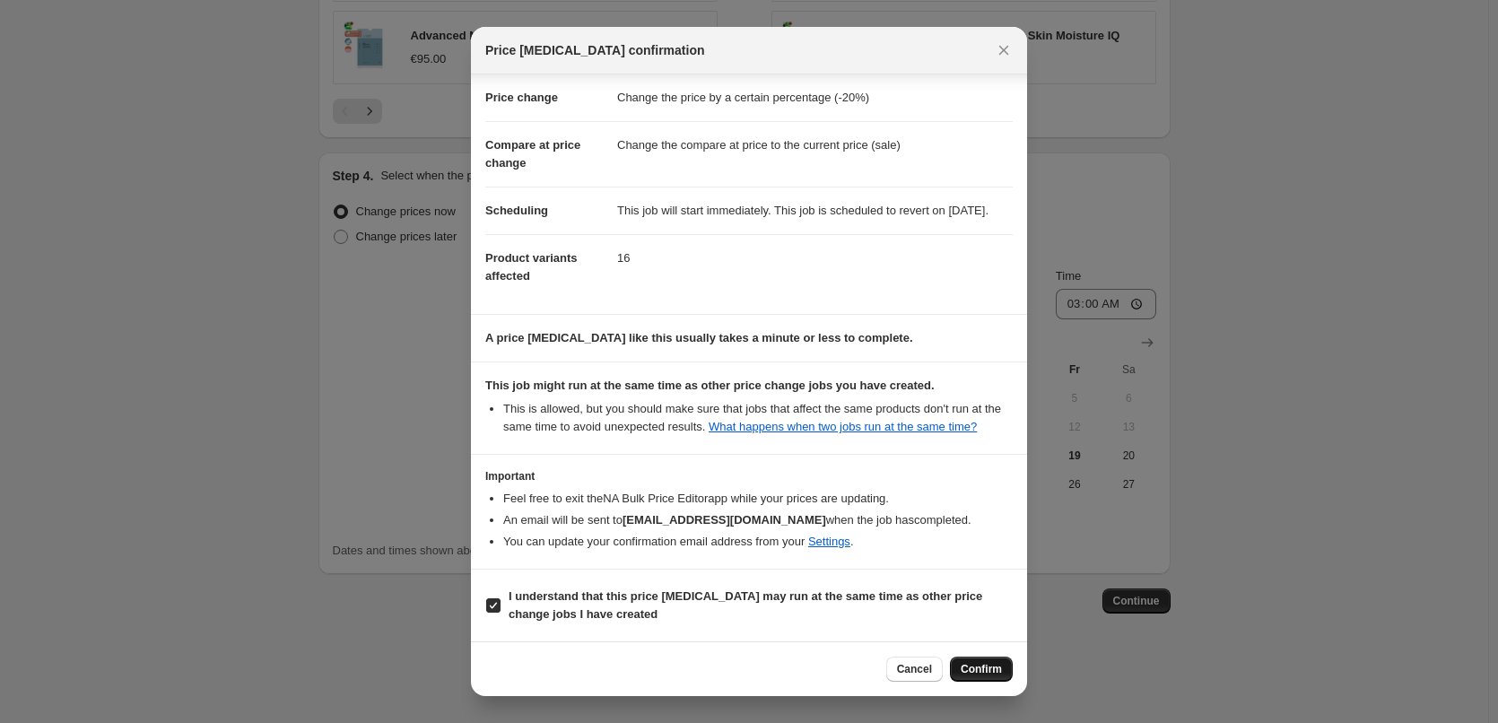
click at [966, 664] on span "Confirm" at bounding box center [981, 669] width 41 height 14
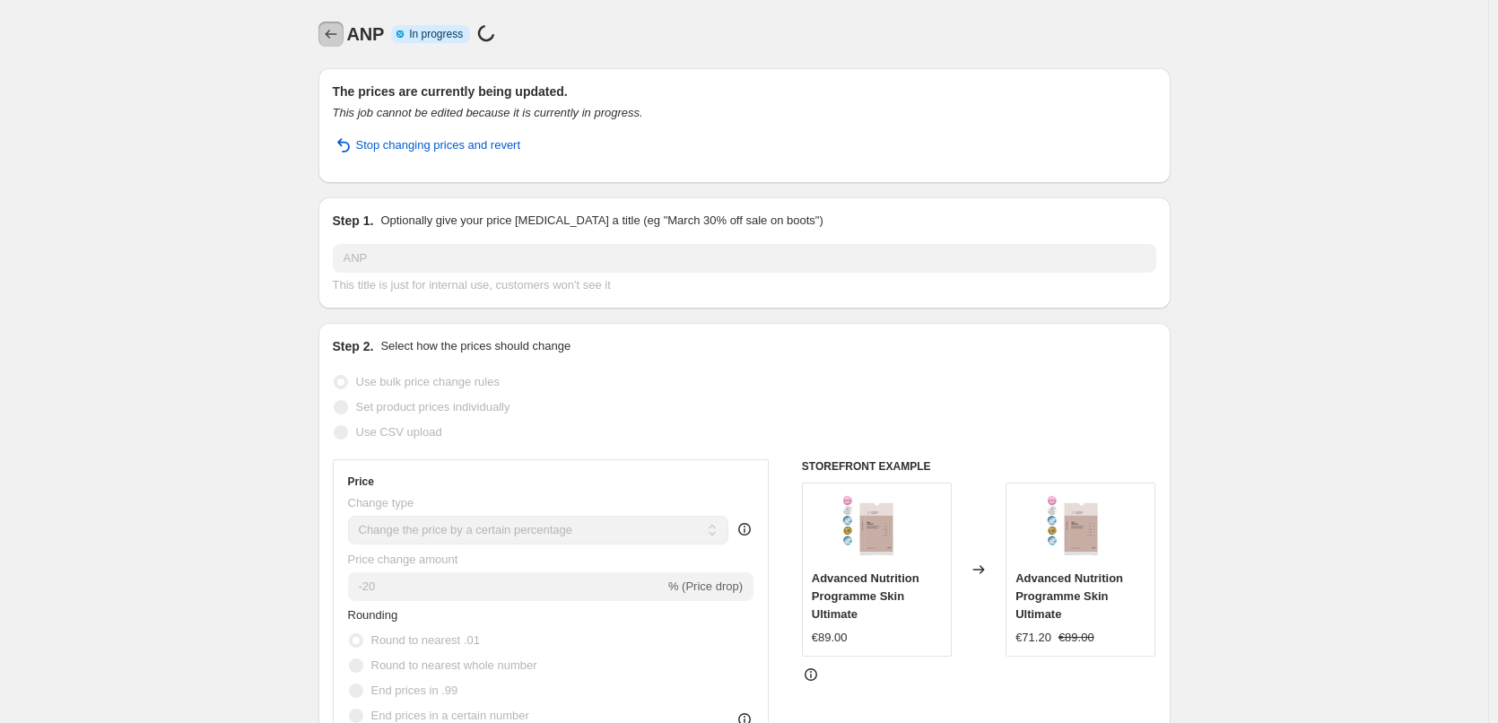
click at [339, 39] on icon "Price change jobs" at bounding box center [331, 34] width 18 height 18
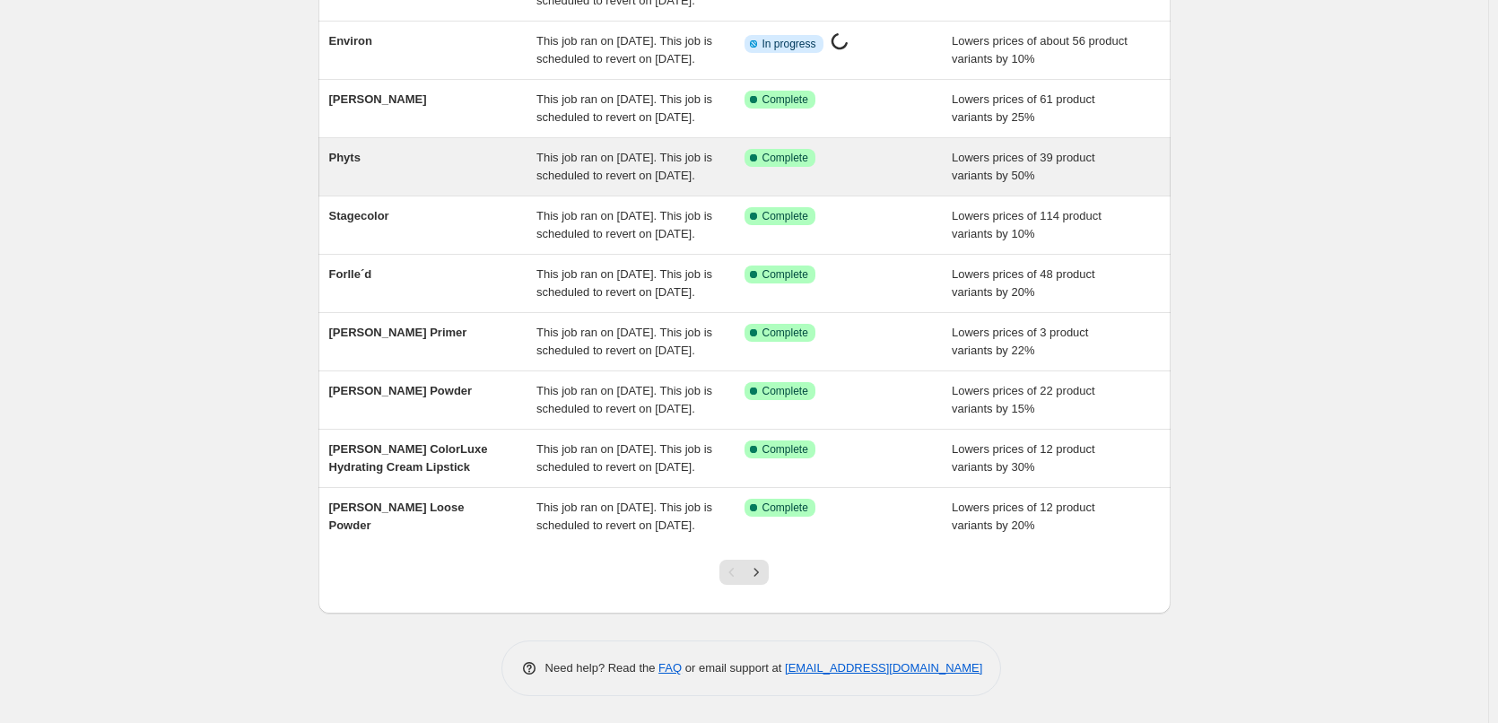
scroll to position [380, 0]
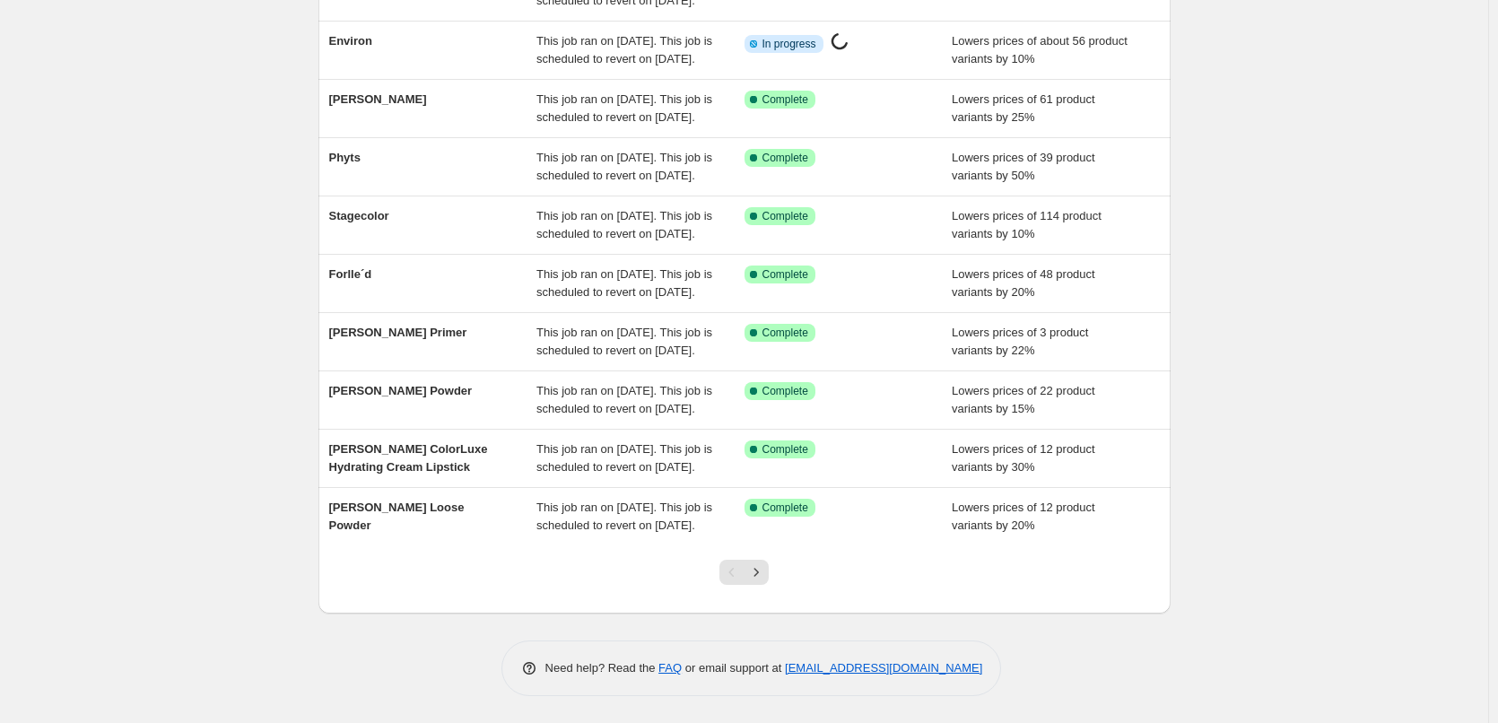
click at [774, 572] on div at bounding box center [744, 579] width 73 height 68
click at [769, 573] on button "Next" at bounding box center [756, 572] width 25 height 25
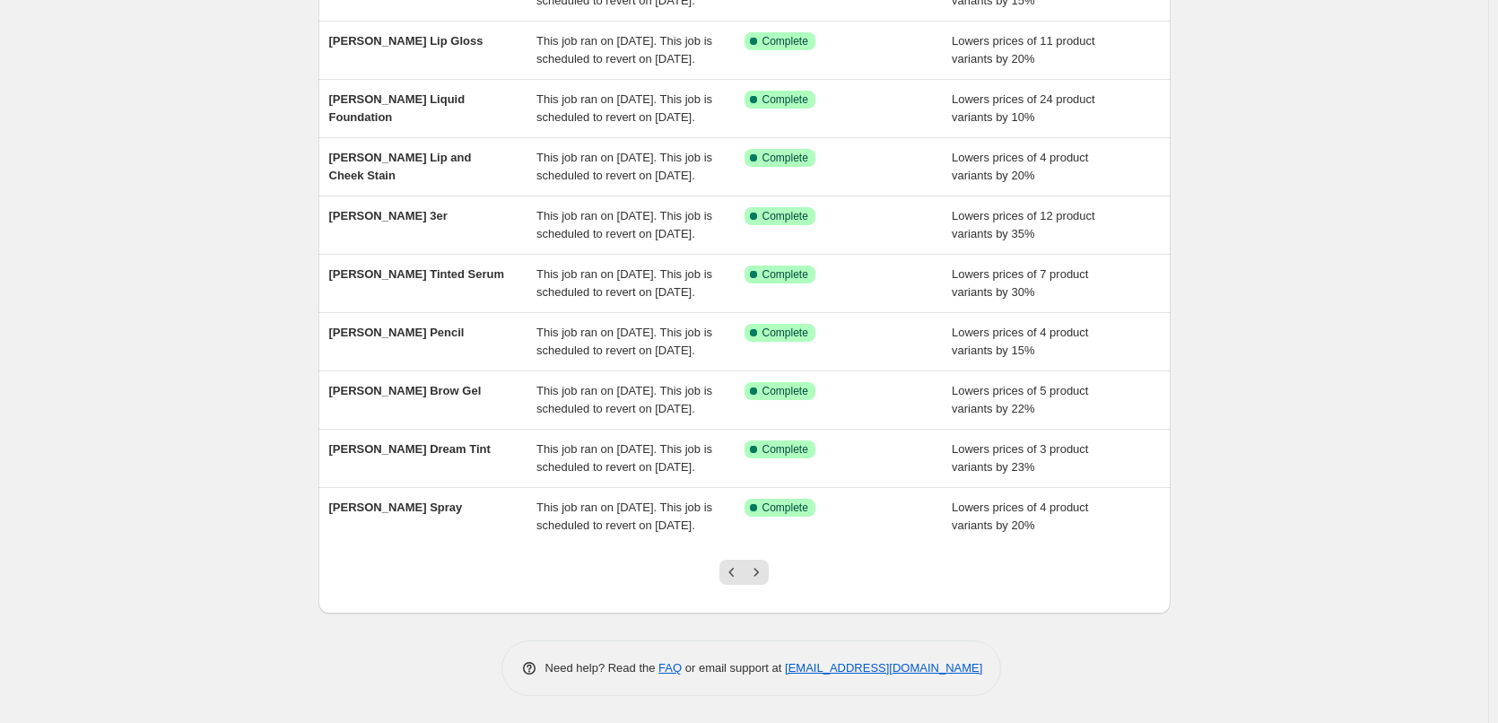
scroll to position [0, 0]
click at [769, 573] on button "Next" at bounding box center [756, 572] width 25 height 25
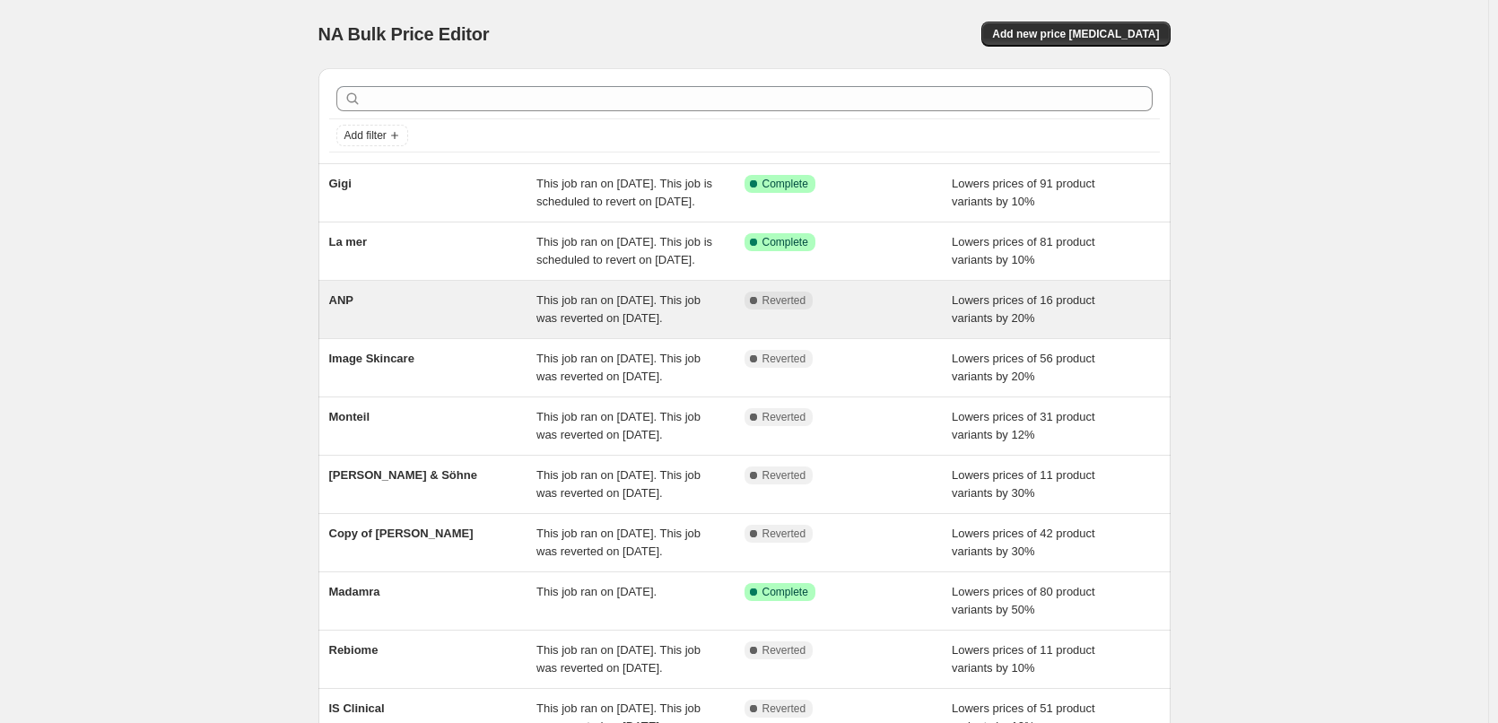
click at [341, 319] on div "ANP This job ran on [DATE]. This job was reverted on [DATE]. Complete Reverted …" at bounding box center [745, 309] width 852 height 57
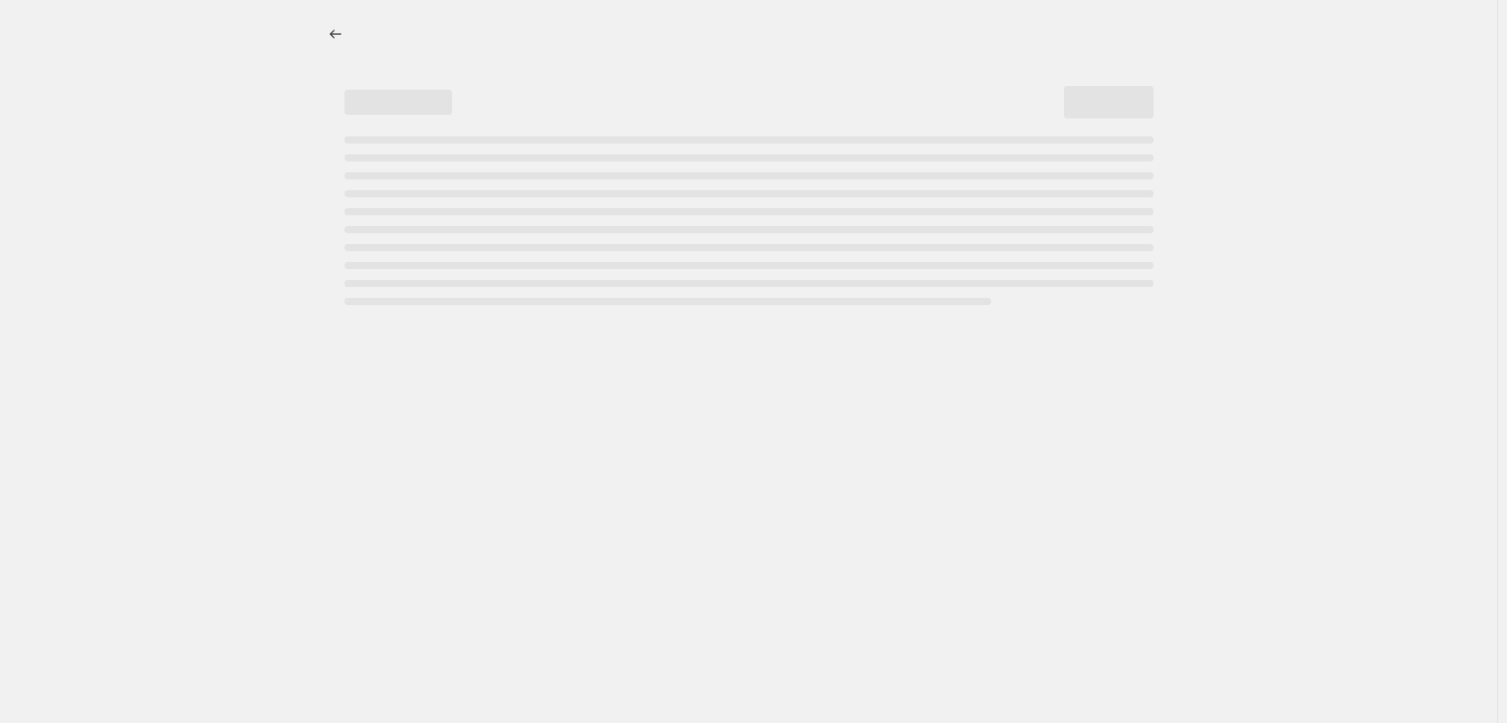
select select "percentage"
select select "vendor"
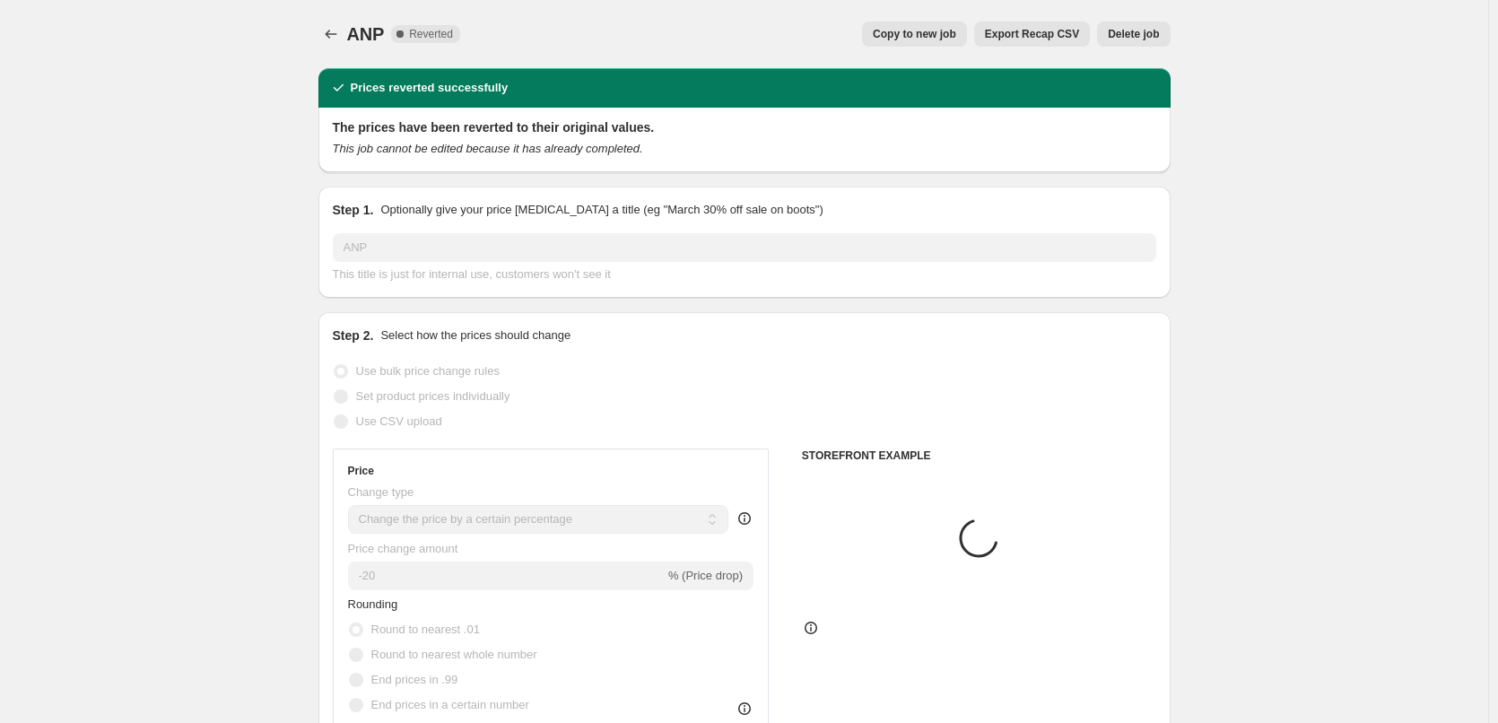
click at [1148, 24] on button "Delete job" at bounding box center [1133, 34] width 73 height 25
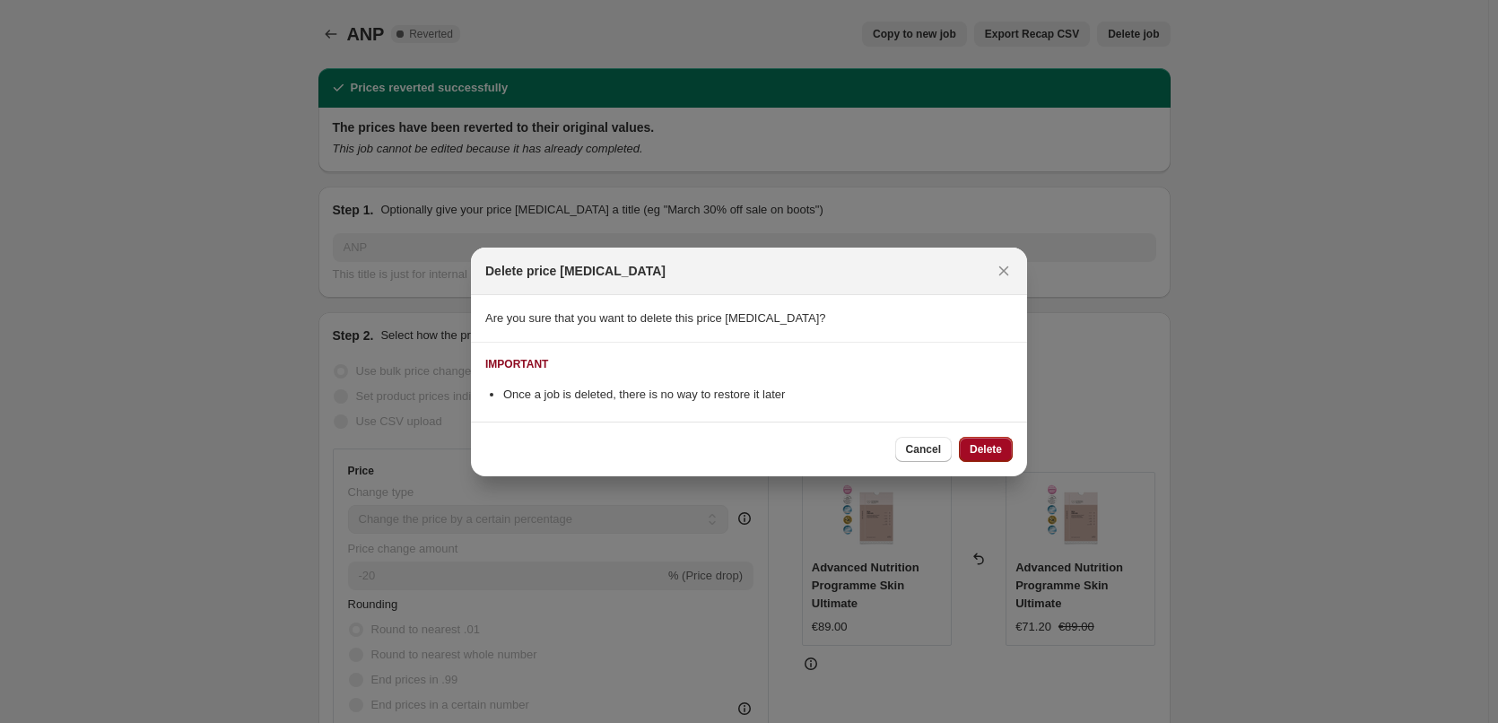
click at [977, 451] on span "Delete" at bounding box center [986, 449] width 32 height 14
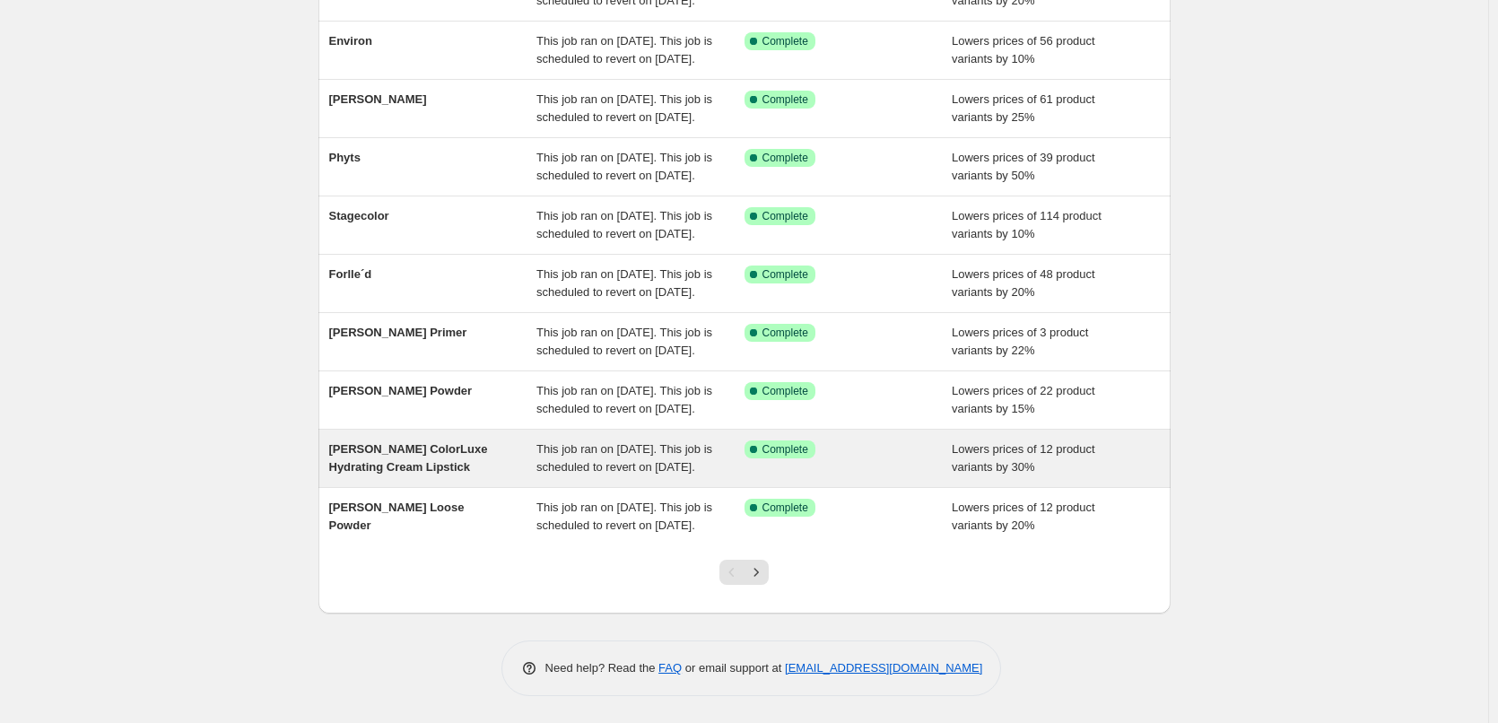
scroll to position [380, 0]
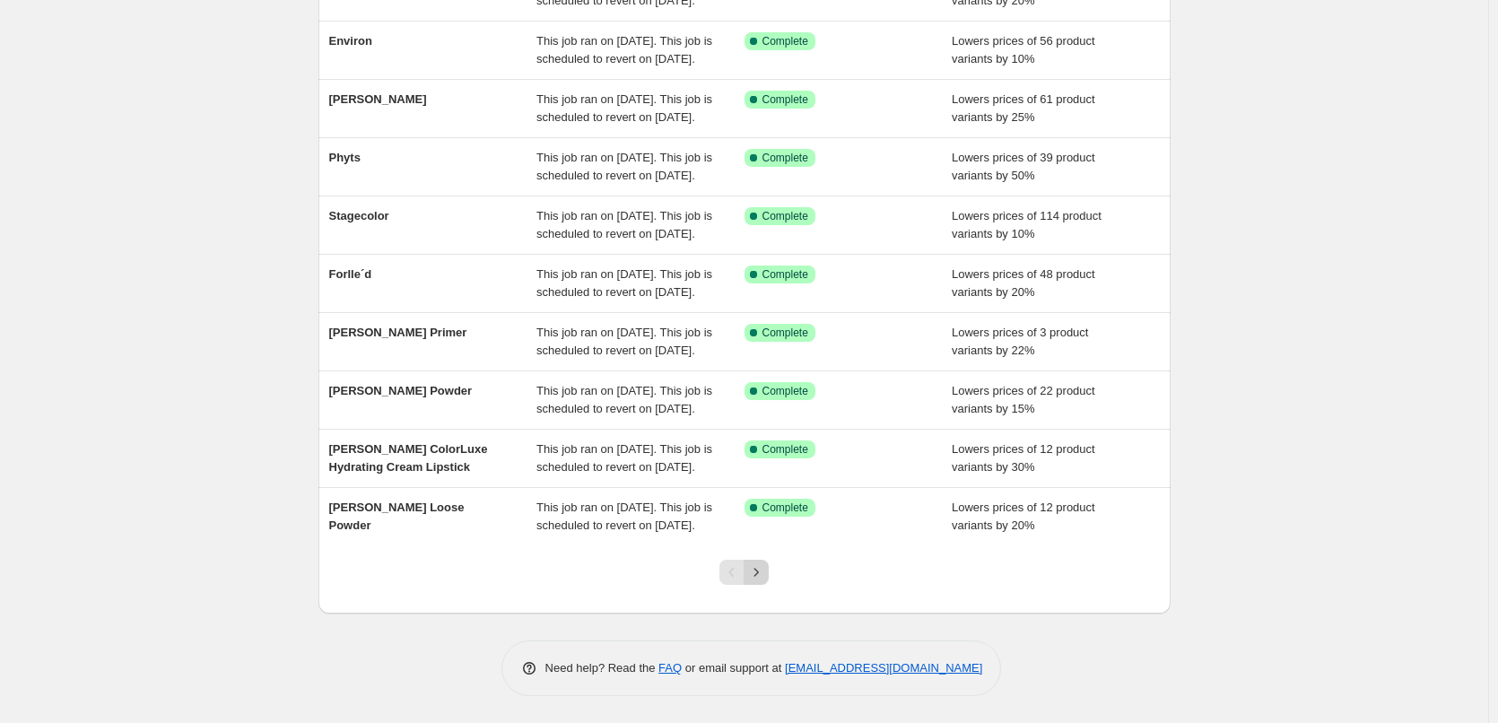
click at [760, 563] on button "Next" at bounding box center [756, 572] width 25 height 25
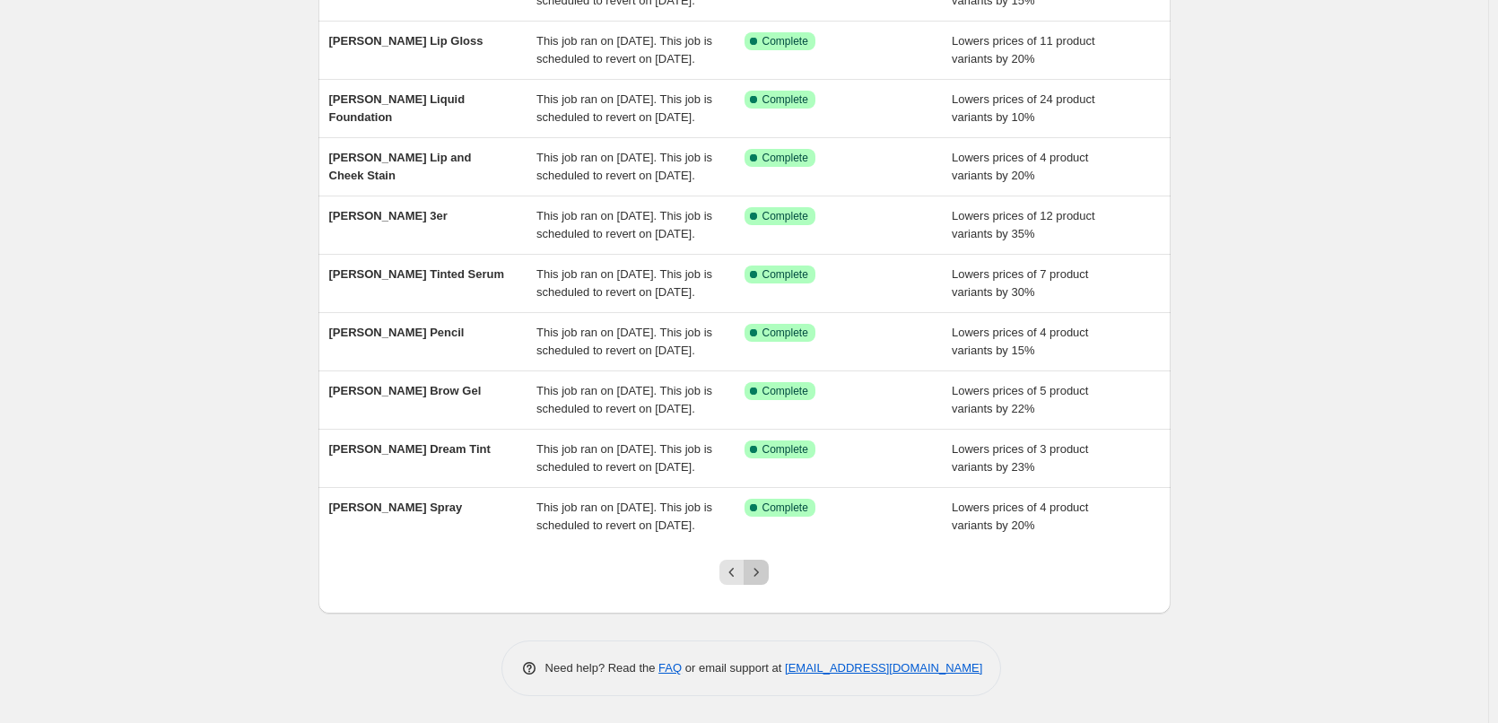
click at [760, 563] on button "Next" at bounding box center [756, 572] width 25 height 25
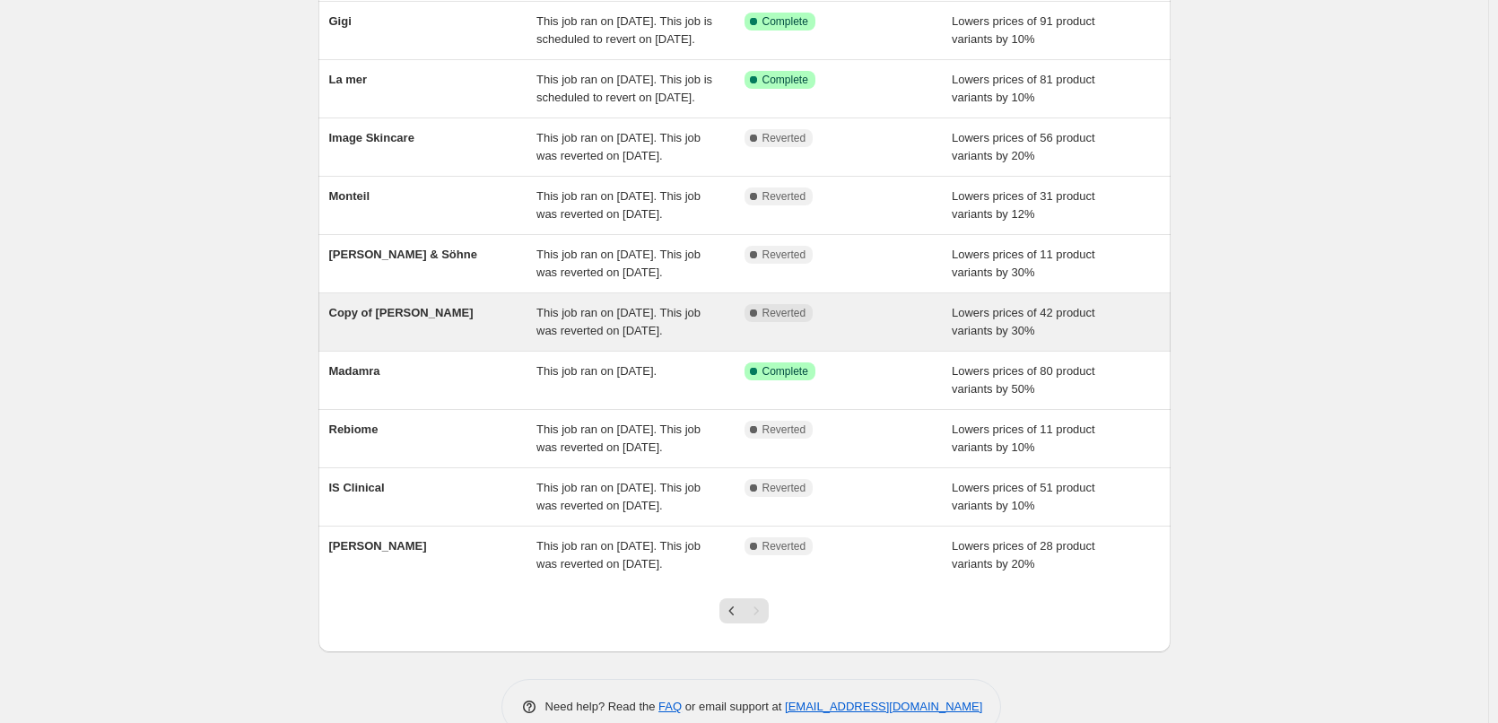
scroll to position [309, 0]
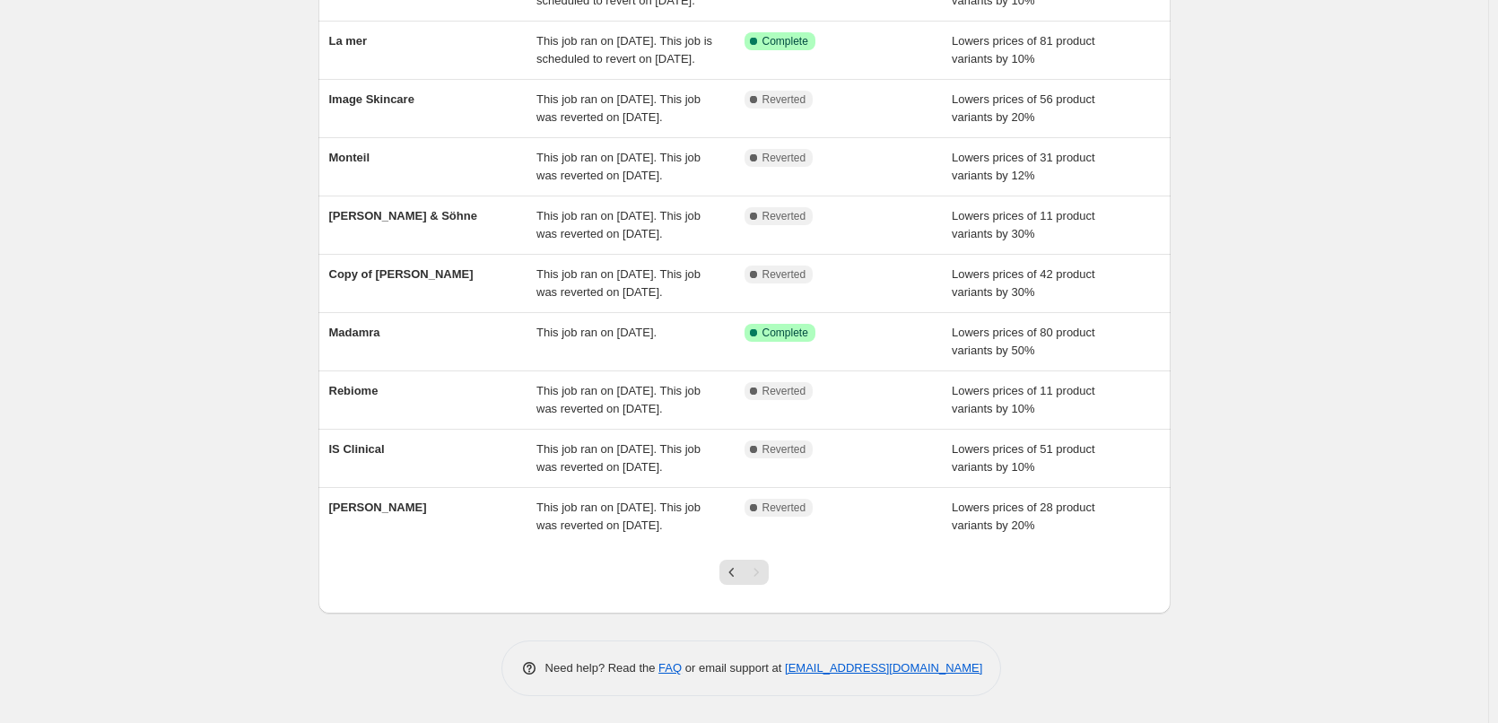
click at [764, 564] on div "Pagination" at bounding box center [756, 572] width 25 height 25
